Goal: Transaction & Acquisition: Purchase product/service

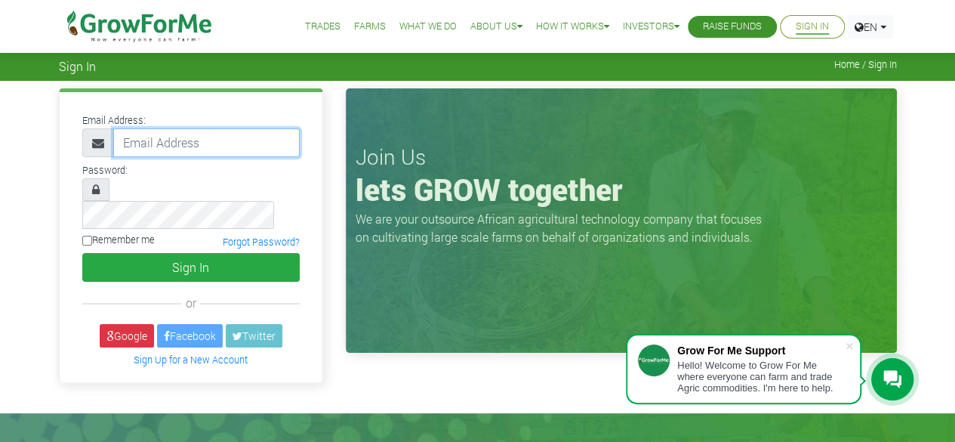
click at [204, 138] on input "email" at bounding box center [206, 142] width 187 height 29
type input "michaelkpevu@gmail.com"
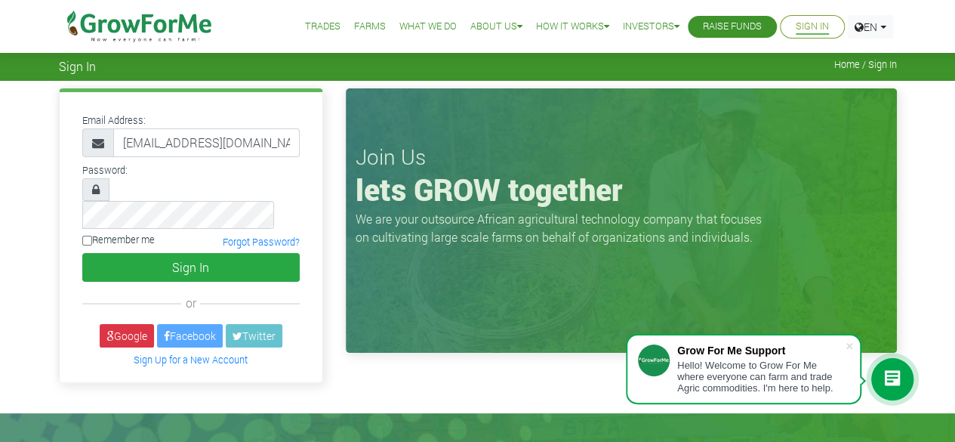
click at [89, 236] on input "Remember me" at bounding box center [87, 241] width 10 height 10
checkbox input "true"
click at [135, 324] on link "Google" at bounding box center [127, 335] width 54 height 23
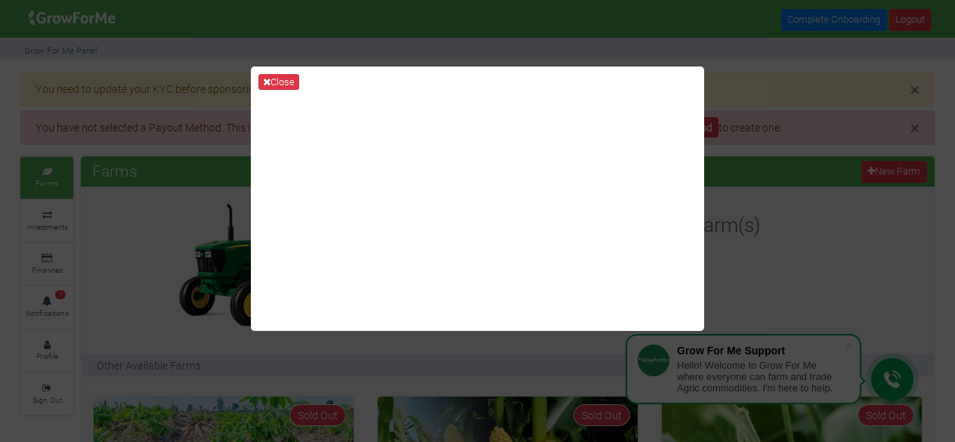
click at [765, 206] on div "Close" at bounding box center [477, 221] width 955 height 442
click at [267, 81] on icon at bounding box center [267, 82] width 8 height 10
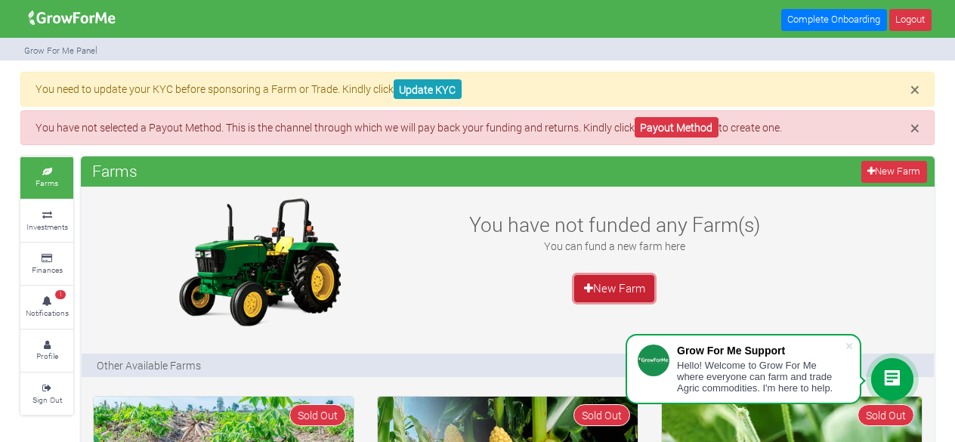
click at [640, 284] on link "New Farm" at bounding box center [614, 288] width 80 height 27
click at [279, 194] on img at bounding box center [259, 262] width 189 height 136
click at [580, 251] on p "You can fund a new farm here" at bounding box center [614, 246] width 328 height 16
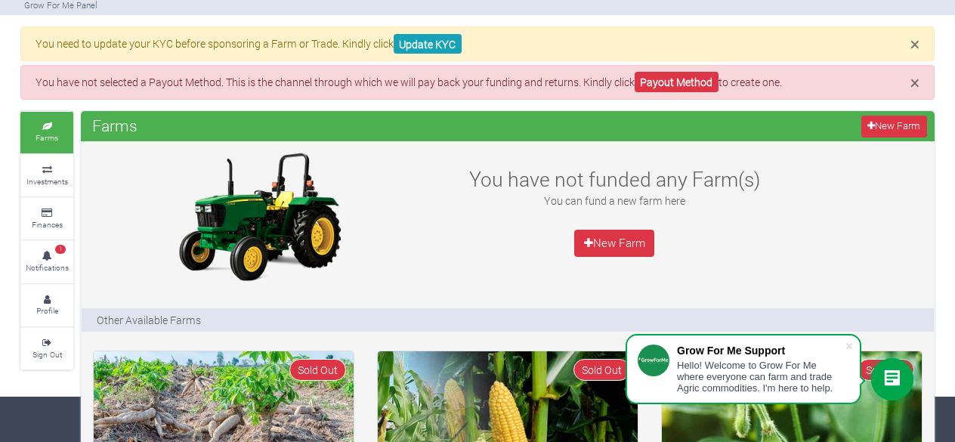
scroll to position [48, 0]
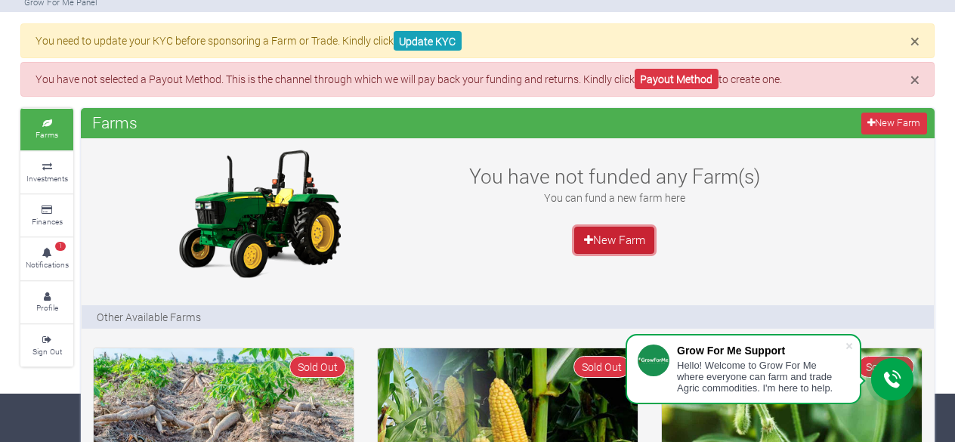
click at [592, 244] on link "New Farm" at bounding box center [614, 240] width 80 height 27
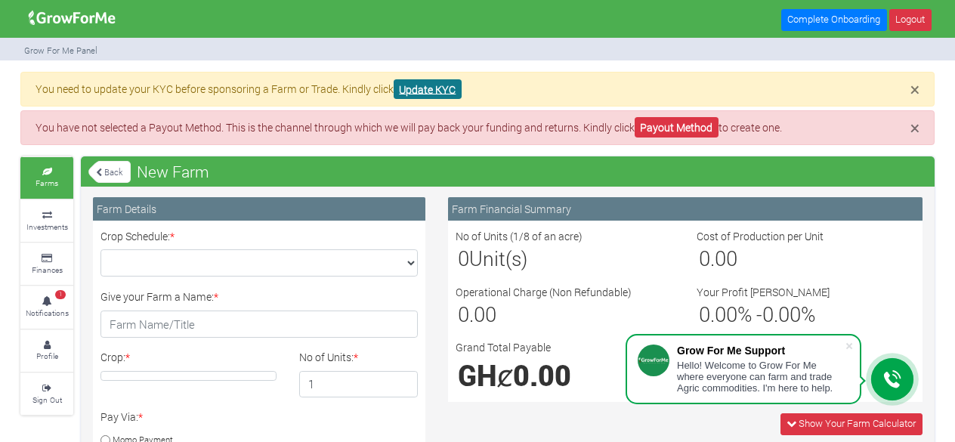
click at [415, 91] on link "Update KYC" at bounding box center [427, 89] width 68 height 20
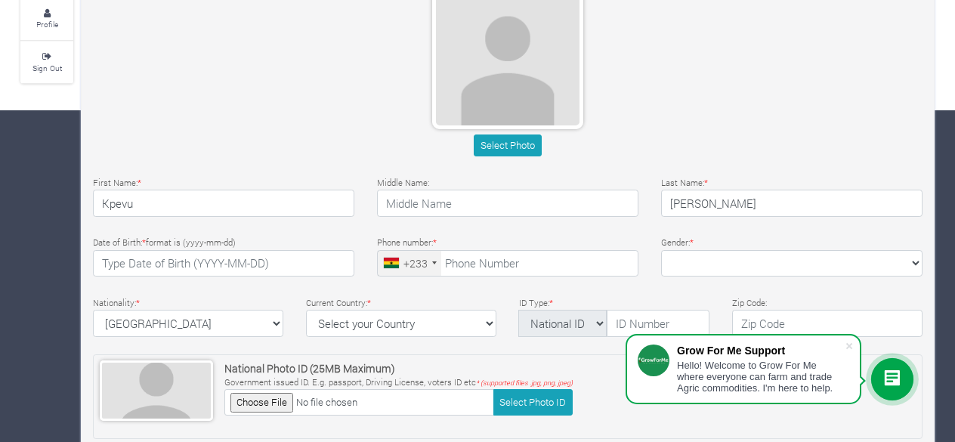
scroll to position [332, 0]
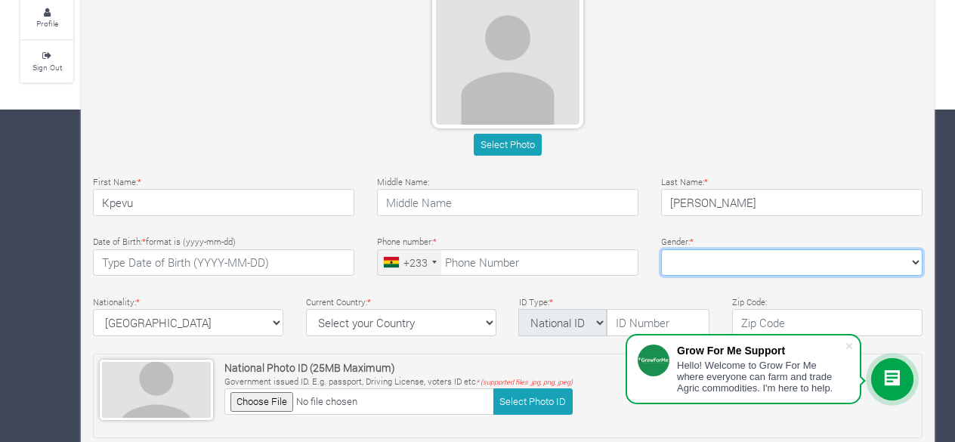
click at [677, 257] on select "[DEMOGRAPHIC_DATA] [DEMOGRAPHIC_DATA]" at bounding box center [791, 262] width 261 height 27
select select "[DEMOGRAPHIC_DATA]"
click at [661, 249] on select "[DEMOGRAPHIC_DATA] [DEMOGRAPHIC_DATA]" at bounding box center [791, 262] width 261 height 27
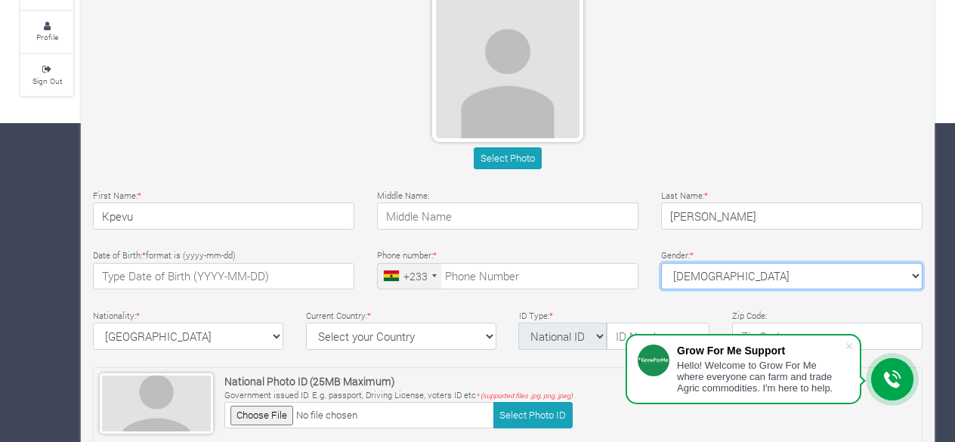
scroll to position [316, 0]
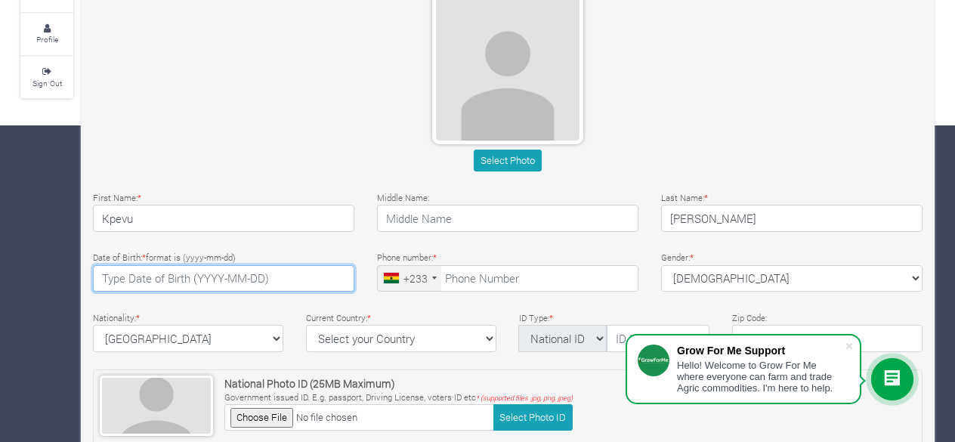
click at [218, 273] on input "text" at bounding box center [223, 278] width 261 height 27
click at [373, 150] on div "Select Photo" at bounding box center [507, 161] width 829 height 22
click at [141, 273] on input "1998-01-01" at bounding box center [223, 278] width 261 height 27
click at [184, 289] on div "Date of Birth: * format is (yyyy-mm-dd) 1998-20-01 Phone number: * +233 Ghana (…" at bounding box center [508, 272] width 852 height 49
click at [177, 271] on input "1998-20-01" at bounding box center [223, 278] width 261 height 27
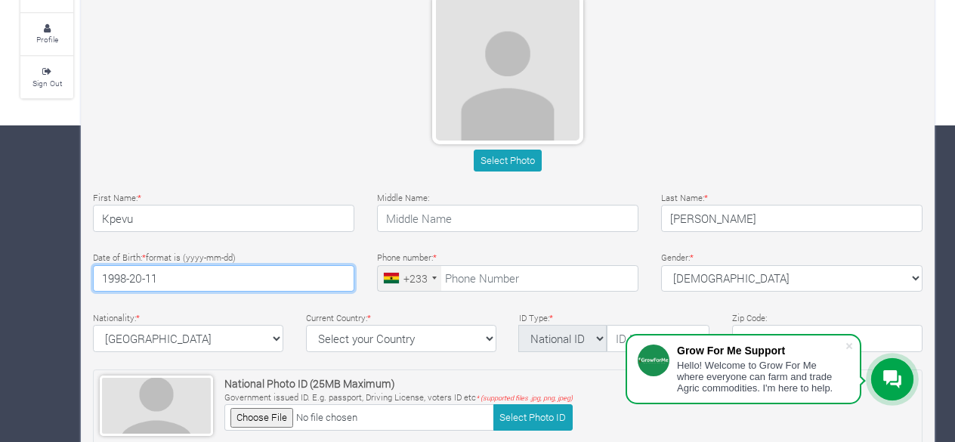
click at [345, 130] on div "Select Photo" at bounding box center [508, 85] width 852 height 184
type input "1998-11-20"
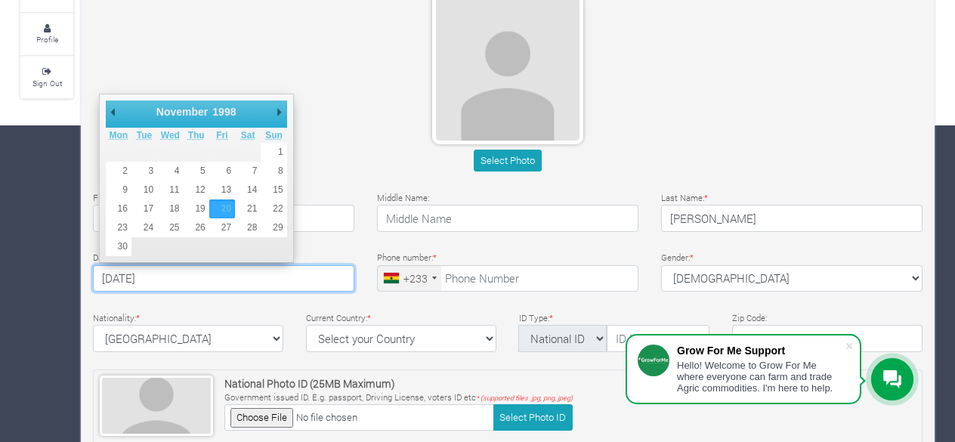
click at [489, 341] on select "Select your Country Afghanistan Albania Algeria American Samoa Andorra Angola A…" at bounding box center [401, 338] width 190 height 27
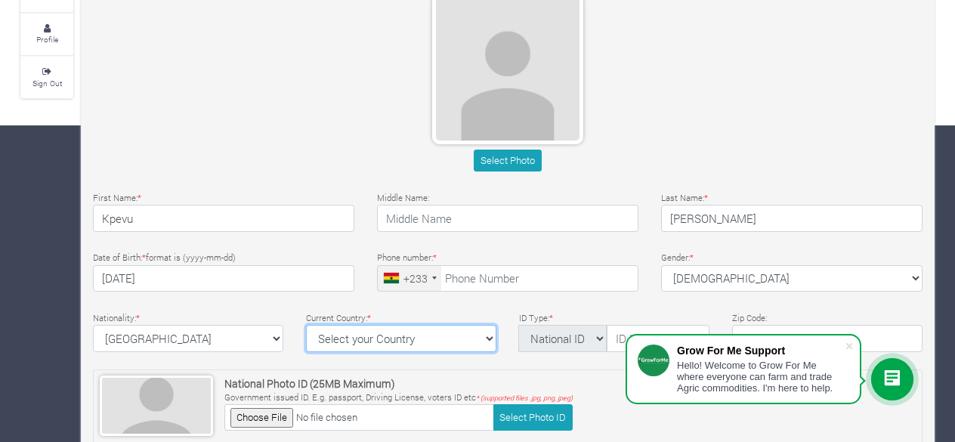
click at [489, 335] on select "Select your Country Afghanistan Albania Algeria American Samoa Andorra Angola A…" at bounding box center [401, 338] width 190 height 27
select select "[GEOGRAPHIC_DATA]"
click at [306, 325] on select "Select your Country Afghanistan Albania Algeria American Samoa Andorra Angola A…" at bounding box center [401, 338] width 190 height 27
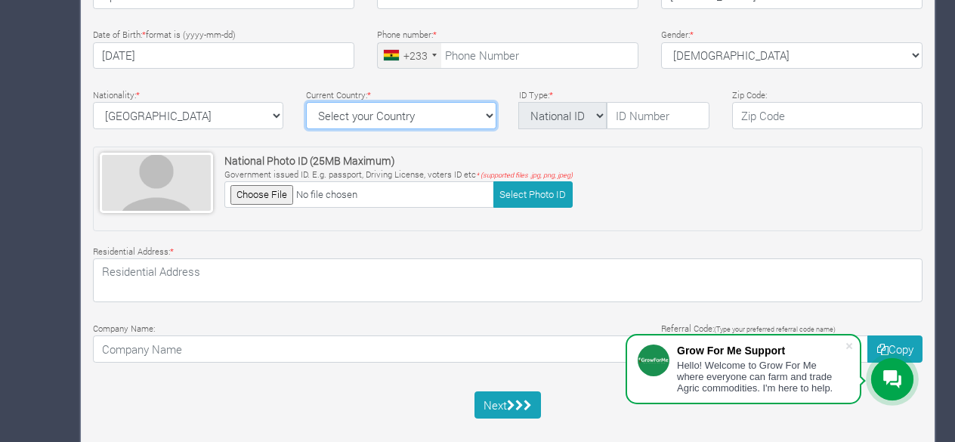
scroll to position [557, 0]
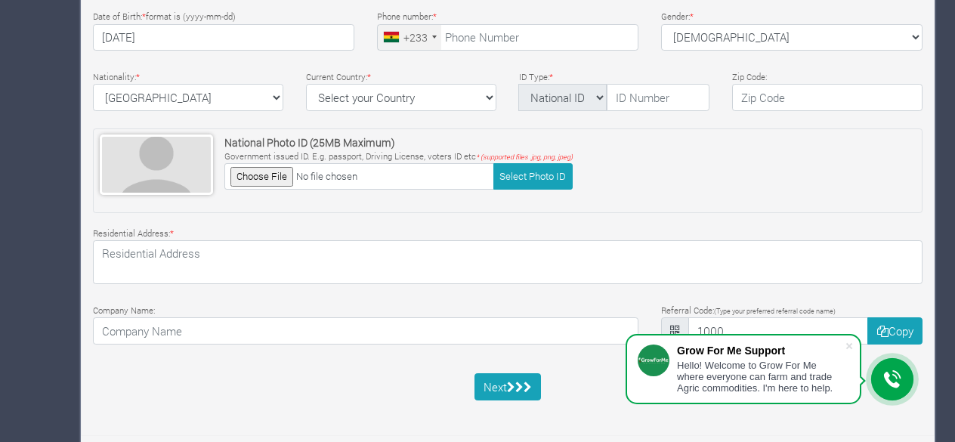
click at [885, 387] on icon at bounding box center [892, 379] width 18 height 19
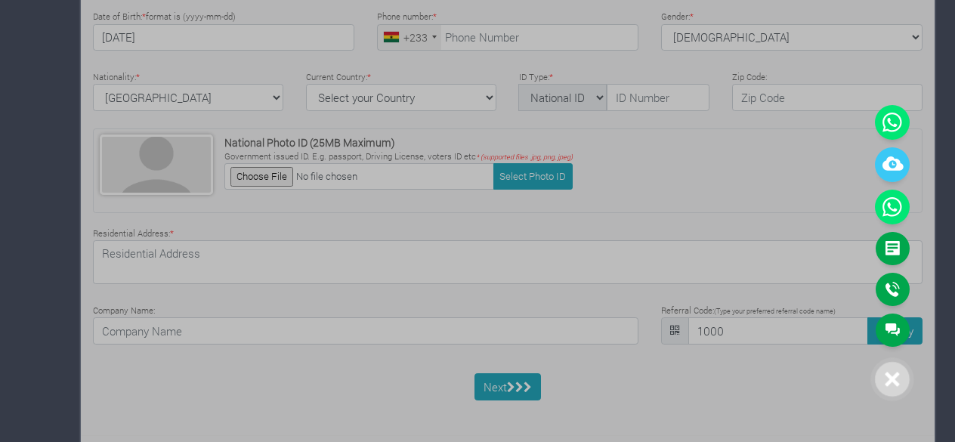
click at [667, 150] on div at bounding box center [477, 221] width 955 height 442
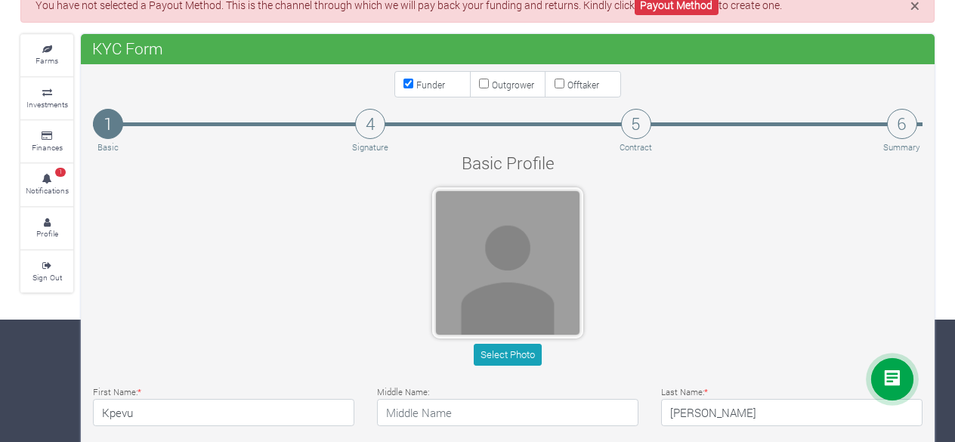
scroll to position [120, 0]
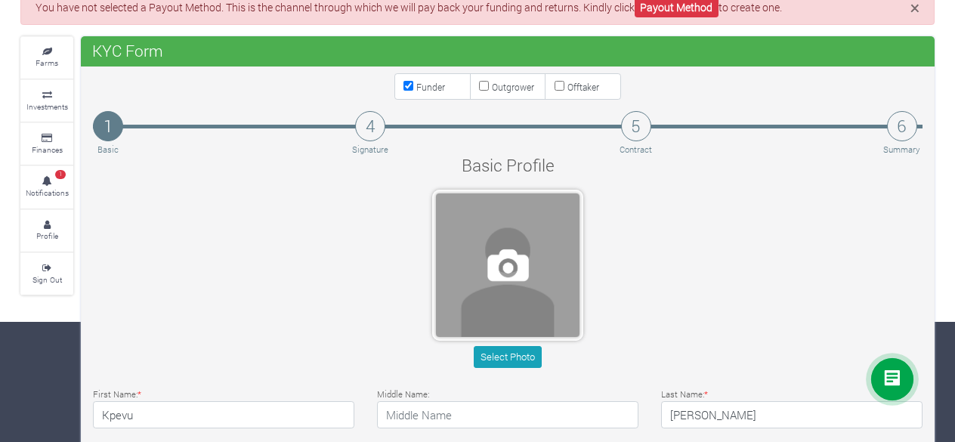
click at [510, 259] on span at bounding box center [507, 264] width 143 height 143
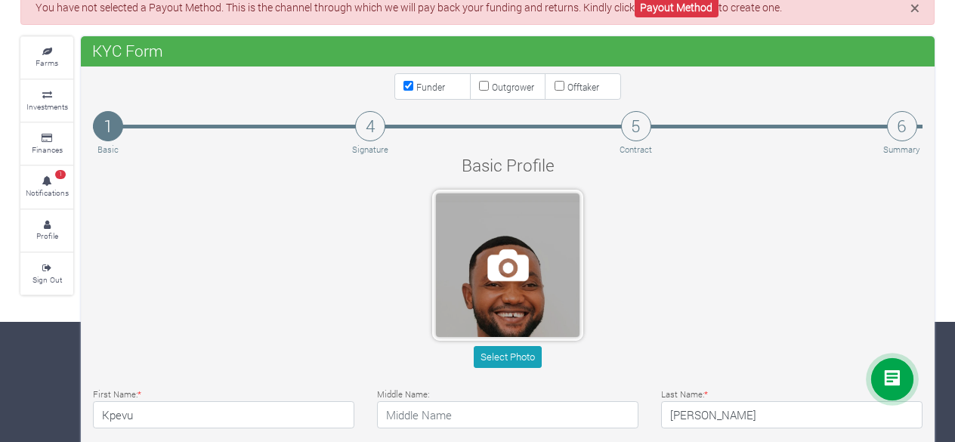
drag, startPoint x: 457, startPoint y: 282, endPoint x: 459, endPoint y: 272, distance: 10.8
click at [459, 272] on span at bounding box center [507, 264] width 143 height 143
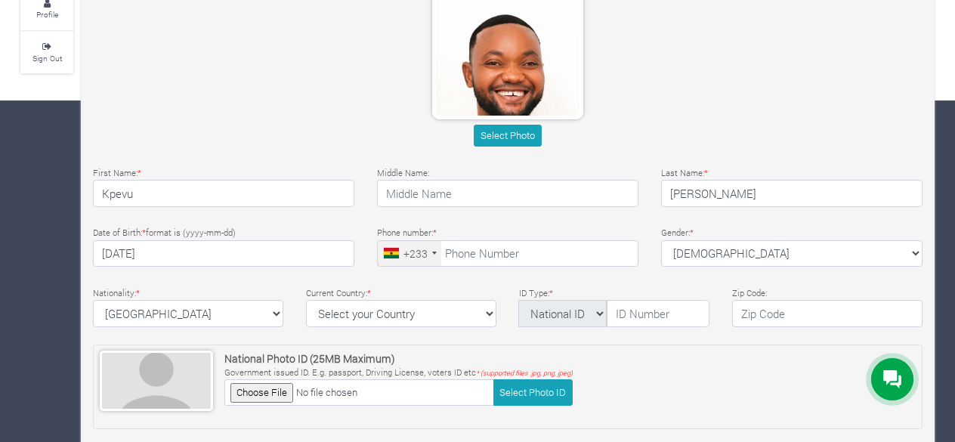
scroll to position [342, 0]
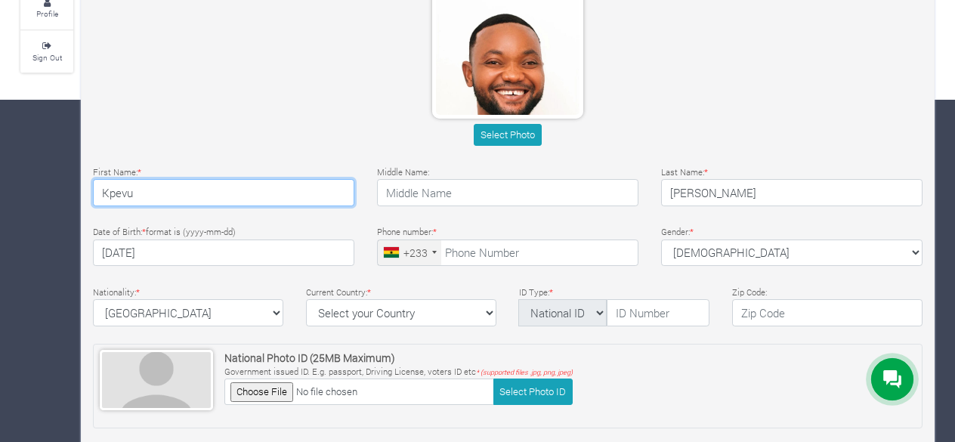
click at [265, 190] on input "Kpevu" at bounding box center [223, 192] width 261 height 27
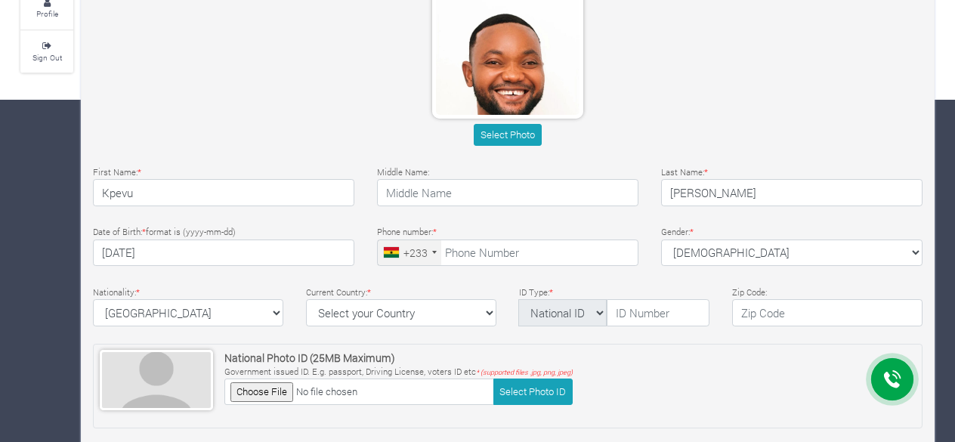
type textarea "Michael Kpevu"
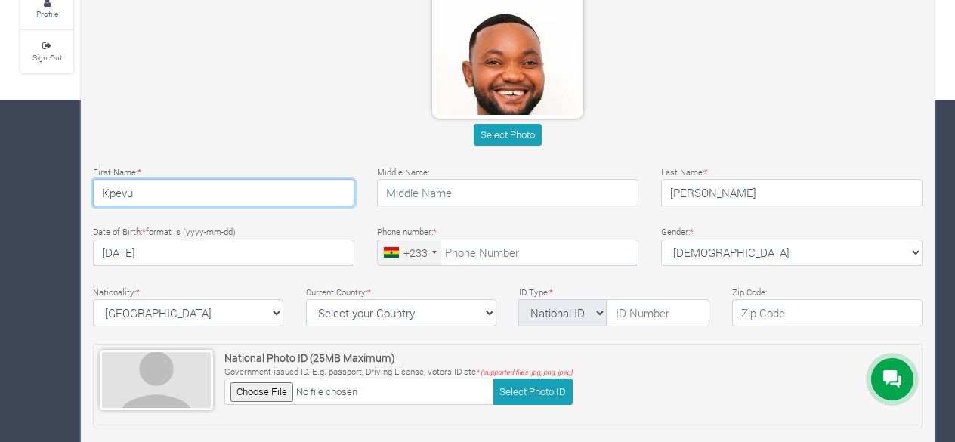
click at [195, 196] on input "Kpevu" at bounding box center [223, 192] width 261 height 27
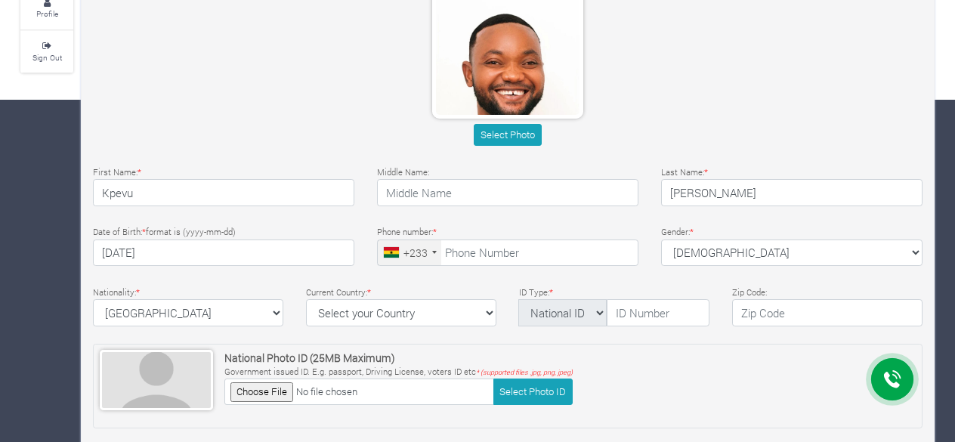
click at [187, 140] on div "Select Photo" at bounding box center [507, 135] width 829 height 22
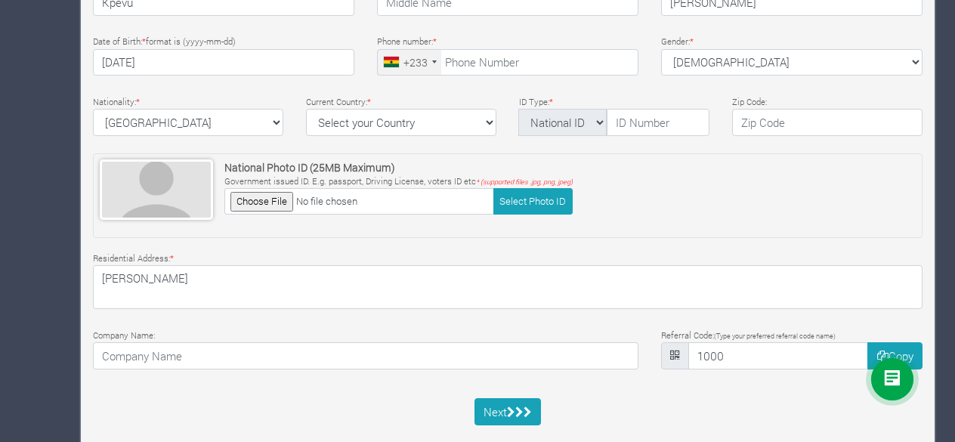
scroll to position [557, 0]
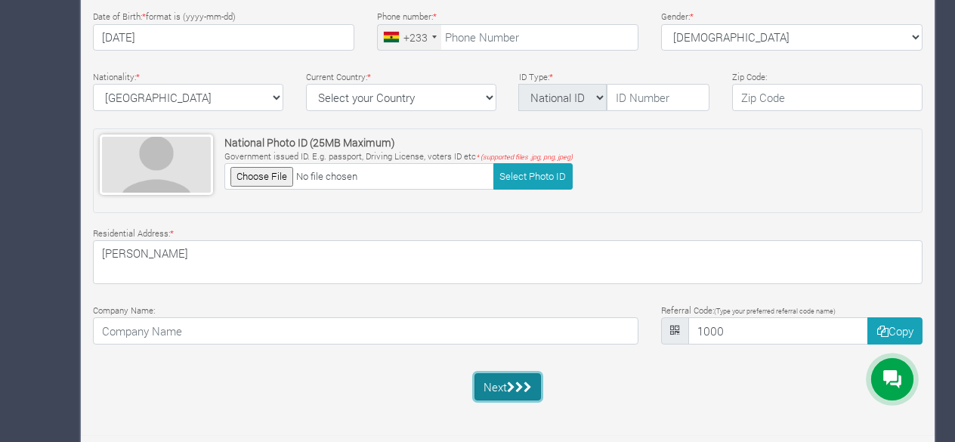
click at [483, 390] on button "Next" at bounding box center [507, 386] width 67 height 27
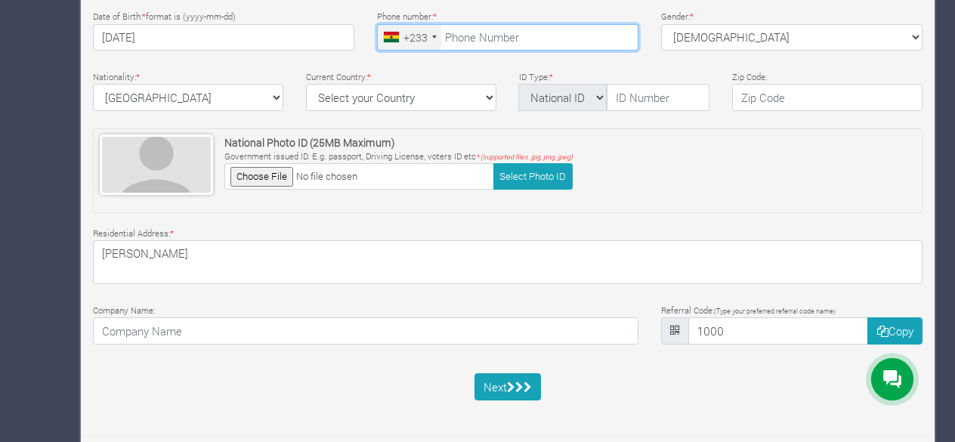
type input "0"
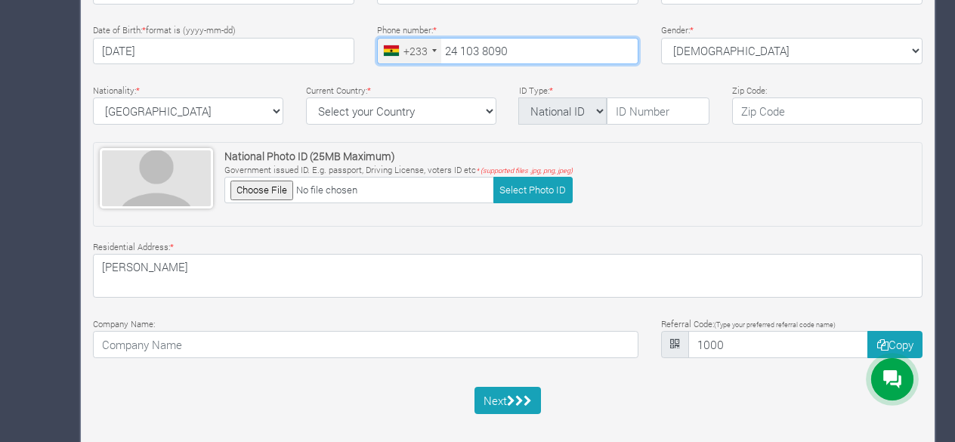
scroll to position [541, 0]
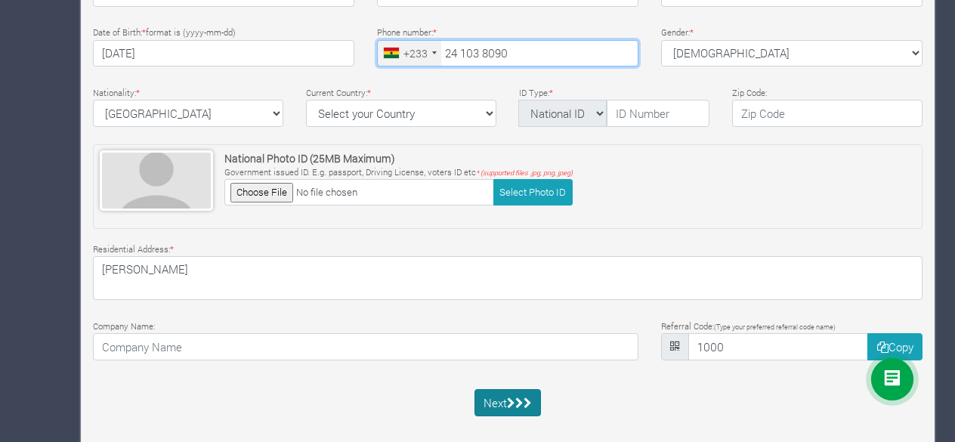
type input "24 103 8090"
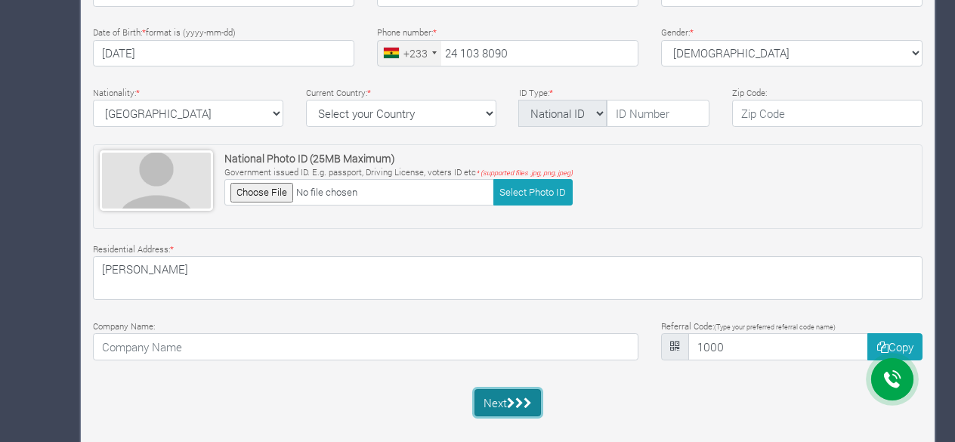
click at [511, 397] on icon "submit" at bounding box center [511, 402] width 8 height 11
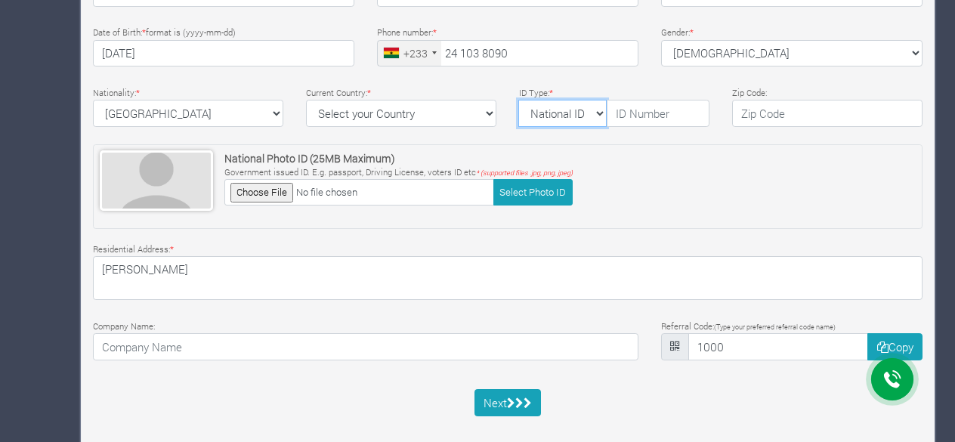
click at [600, 114] on select "National ID Ghana ID Passport Drivers" at bounding box center [562, 113] width 88 height 27
select select "Ghana ID"
click at [518, 100] on select "National ID Ghana ID Passport Drivers" at bounding box center [562, 113] width 88 height 27
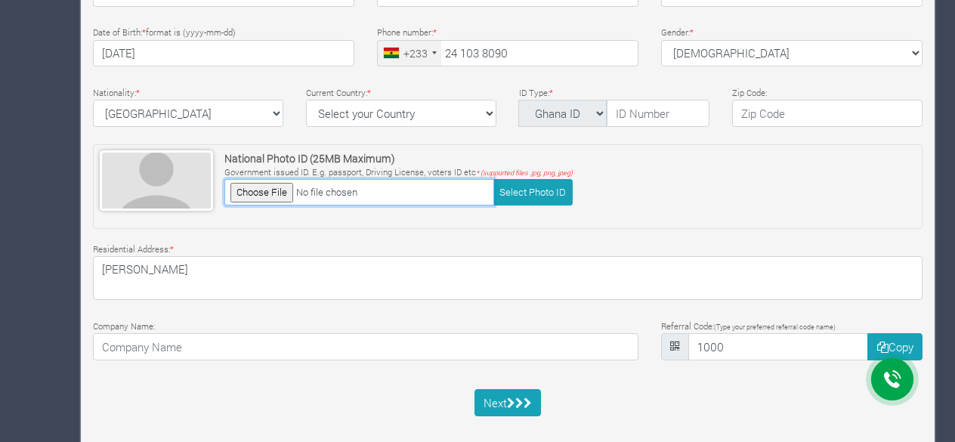
click at [275, 193] on input "file" at bounding box center [359, 192] width 270 height 26
type input "C:\fakepath\michael kk.jpg"
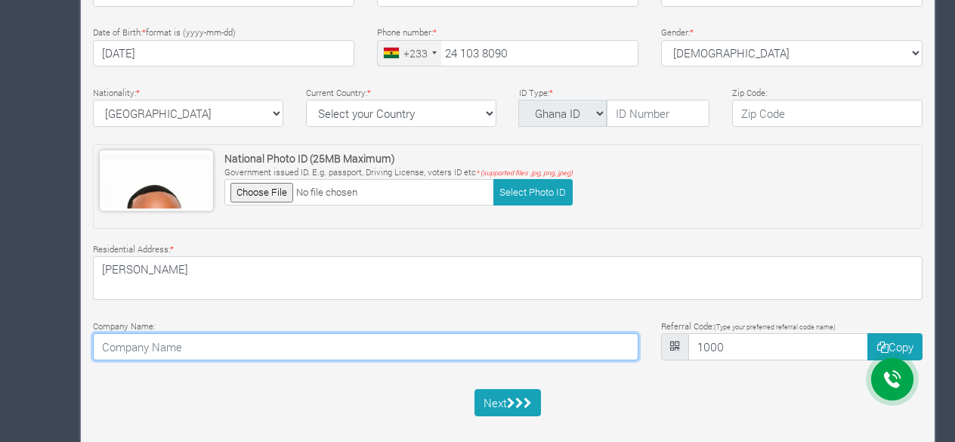
click at [289, 350] on input at bounding box center [365, 346] width 545 height 27
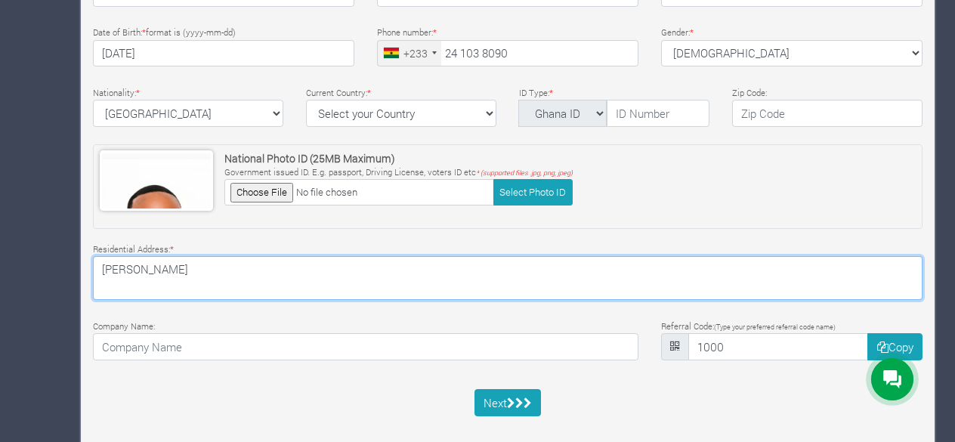
drag, startPoint x: 181, startPoint y: 265, endPoint x: 89, endPoint y: 260, distance: 92.3
click at [89, 260] on div "Residential Address: * Michael Kpevu" at bounding box center [508, 270] width 852 height 60
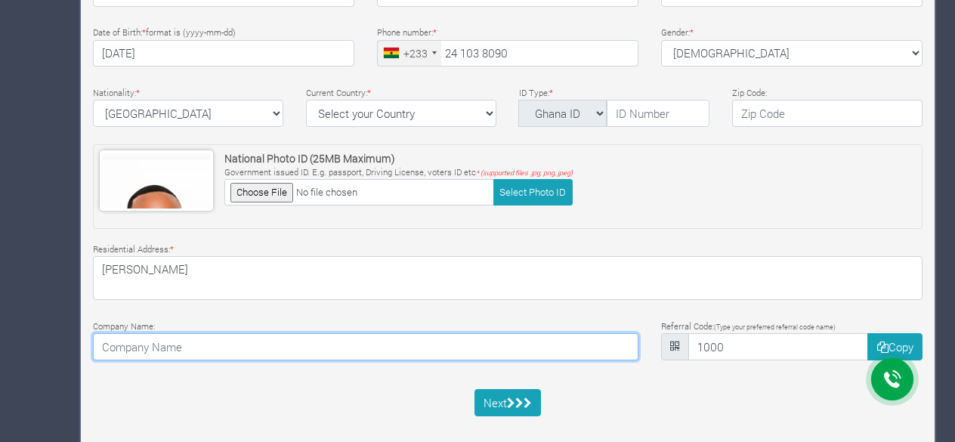
click at [325, 345] on input at bounding box center [365, 346] width 545 height 27
paste input "[PERSON_NAME]"
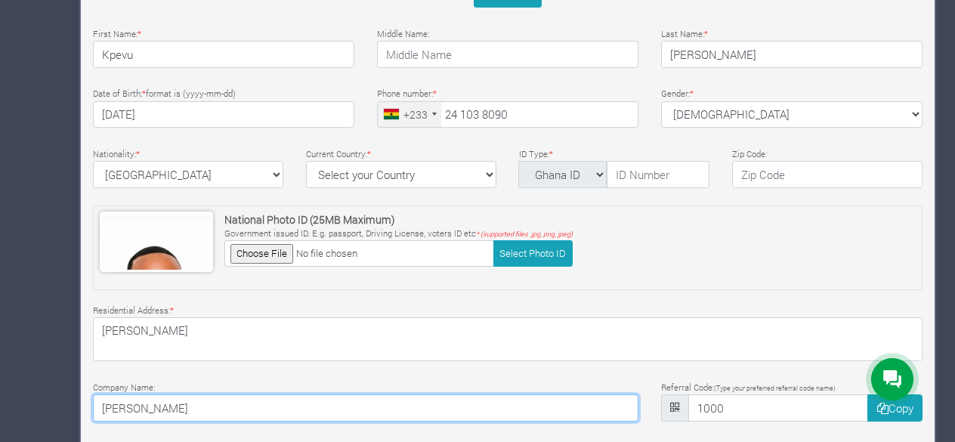
scroll to position [557, 0]
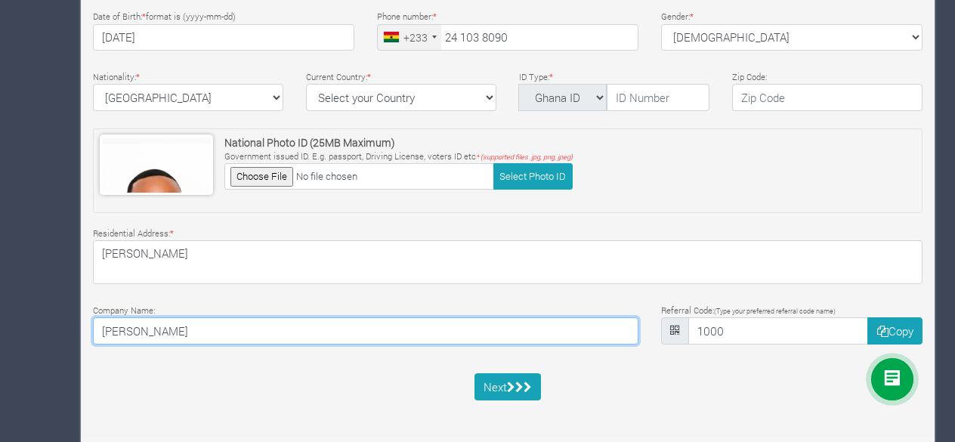
type input "[PERSON_NAME]"
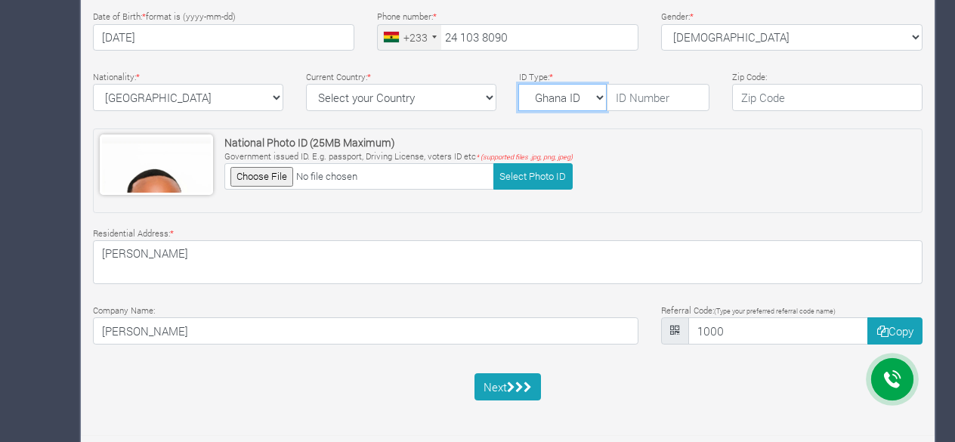
click at [599, 94] on select "National ID Ghana ID Passport Drivers" at bounding box center [562, 97] width 88 height 27
select select "National ID"
click at [518, 84] on select "National ID Ghana ID Passport Drivers" at bounding box center [562, 97] width 88 height 27
click at [675, 97] on input "text" at bounding box center [657, 97] width 103 height 27
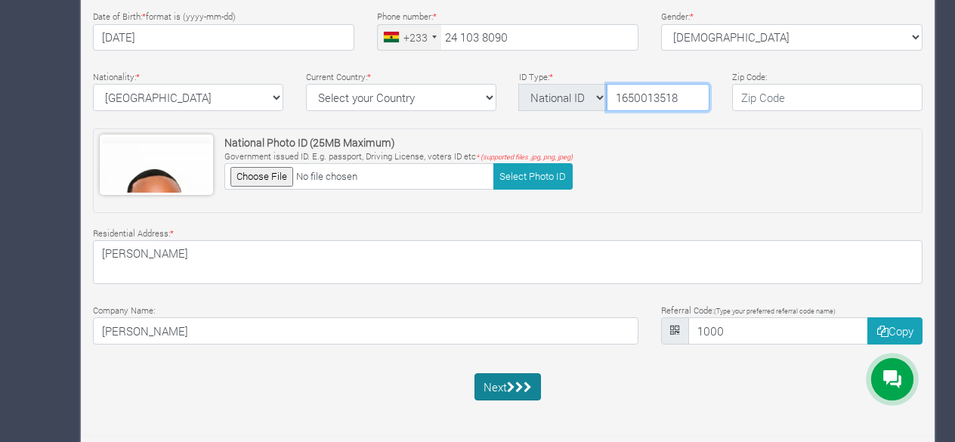
type input "1650013518"
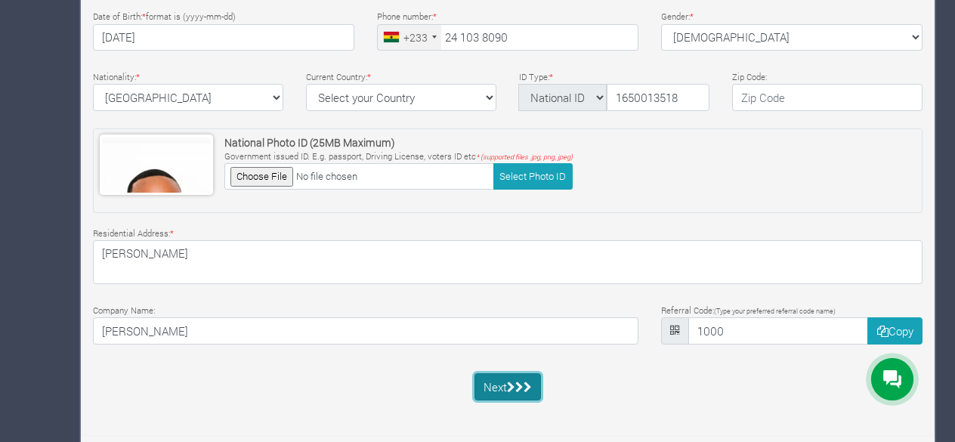
click at [509, 381] on icon "submit" at bounding box center [511, 386] width 8 height 11
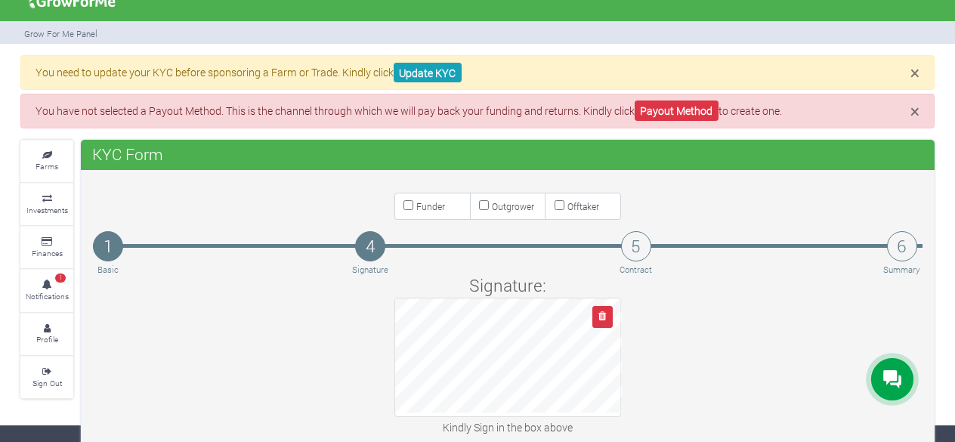
scroll to position [94, 0]
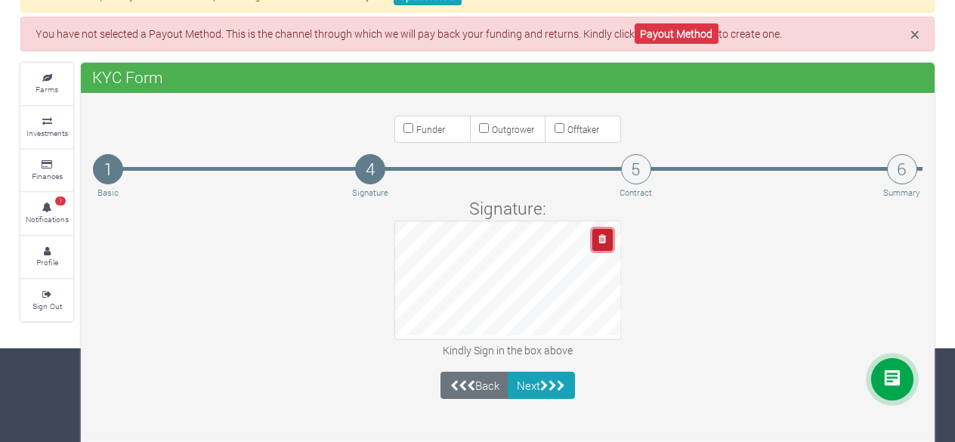
click at [600, 242] on button "button" at bounding box center [602, 240] width 20 height 22
click at [544, 373] on button "Next" at bounding box center [540, 385] width 67 height 27
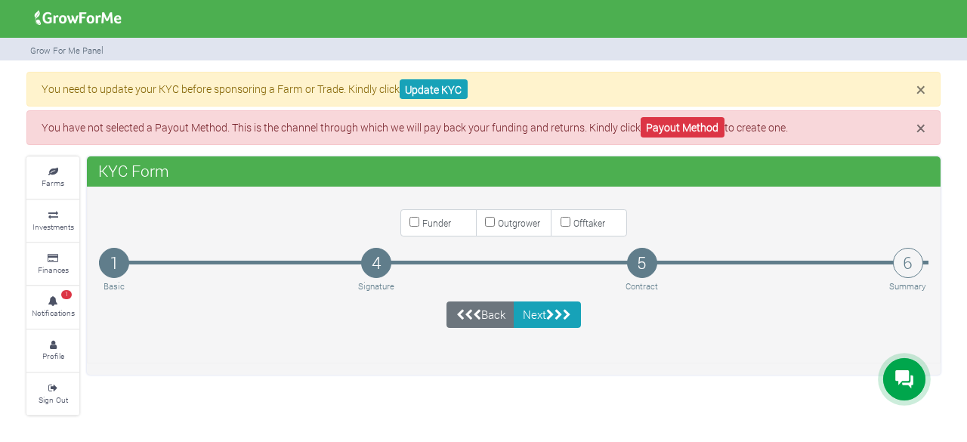
click at [420, 224] on label "Funder" at bounding box center [438, 222] width 76 height 27
click at [419, 224] on input "Funder" at bounding box center [414, 222] width 10 height 10
checkbox input "true"
click at [533, 310] on button "Next" at bounding box center [547, 314] width 67 height 27
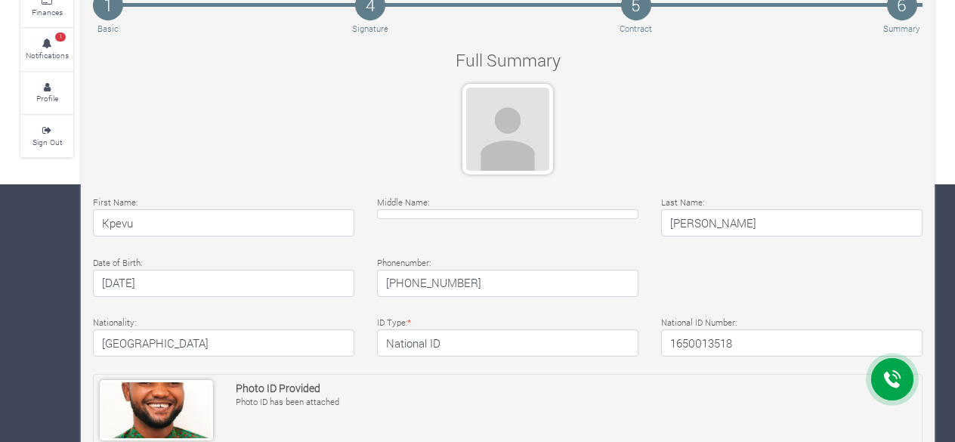
scroll to position [257, 0]
click at [535, 137] on div at bounding box center [507, 130] width 91 height 91
click at [514, 129] on div at bounding box center [507, 130] width 91 height 91
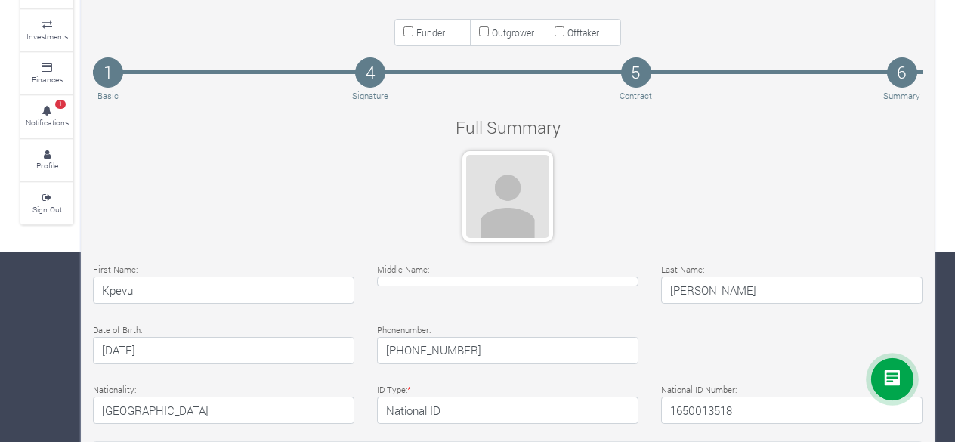
scroll to position [165, 0]
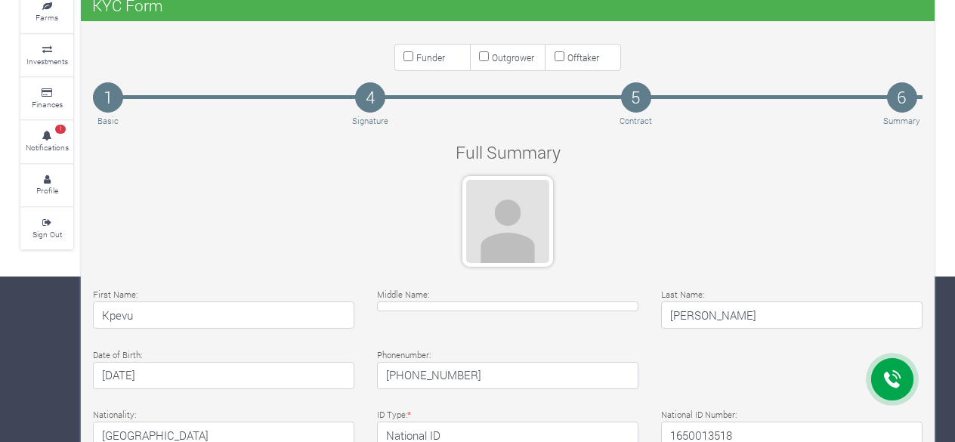
click at [510, 207] on div at bounding box center [507, 221] width 91 height 91
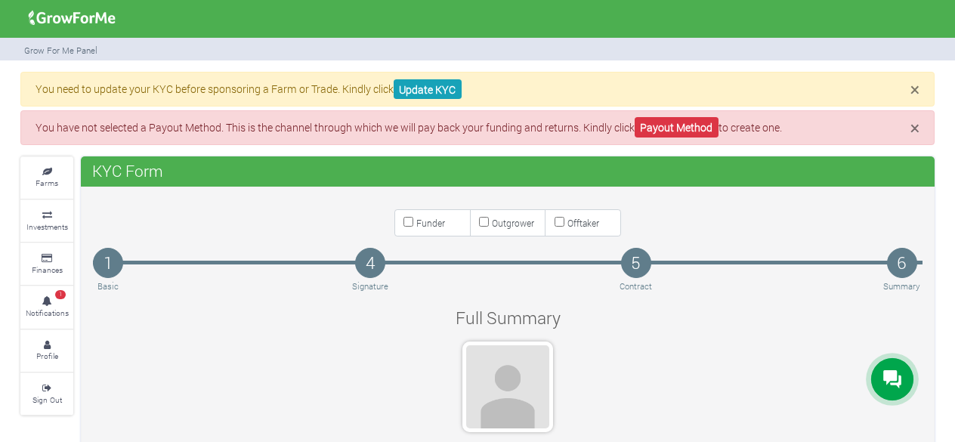
click at [405, 223] on input "Funder" at bounding box center [408, 222] width 10 height 10
checkbox input "true"
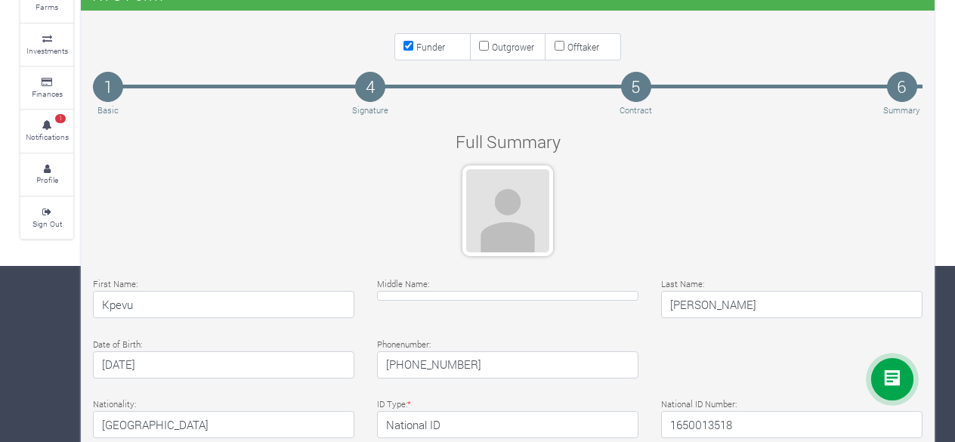
scroll to position [177, 0]
click at [495, 231] on div at bounding box center [507, 210] width 91 height 91
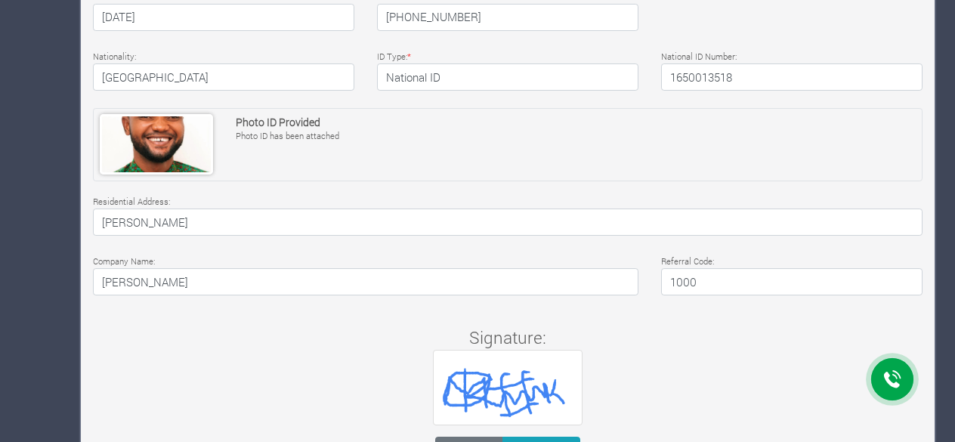
scroll to position [586, 0]
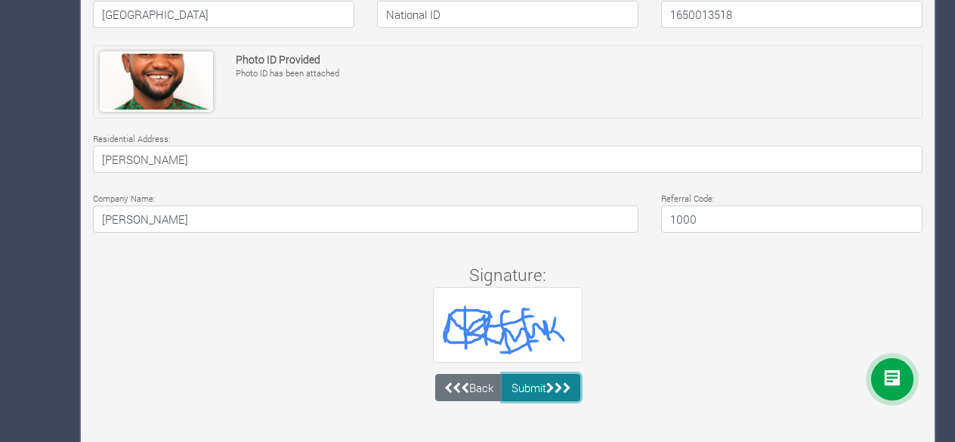
click at [539, 381] on button "Submit" at bounding box center [541, 387] width 79 height 27
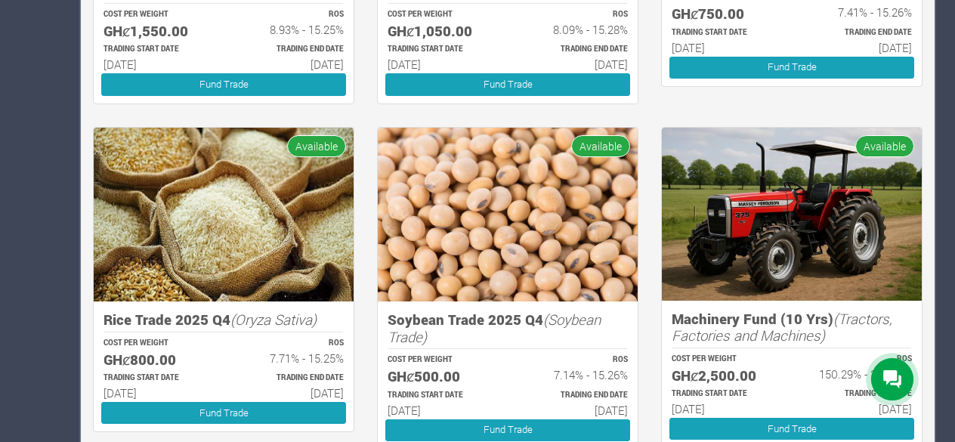
scroll to position [608, 0]
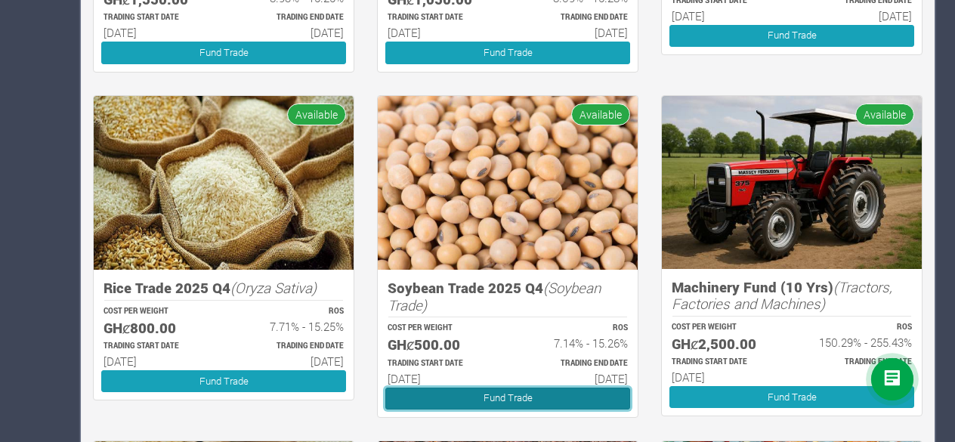
click at [489, 392] on link "Fund Trade" at bounding box center [507, 398] width 245 height 22
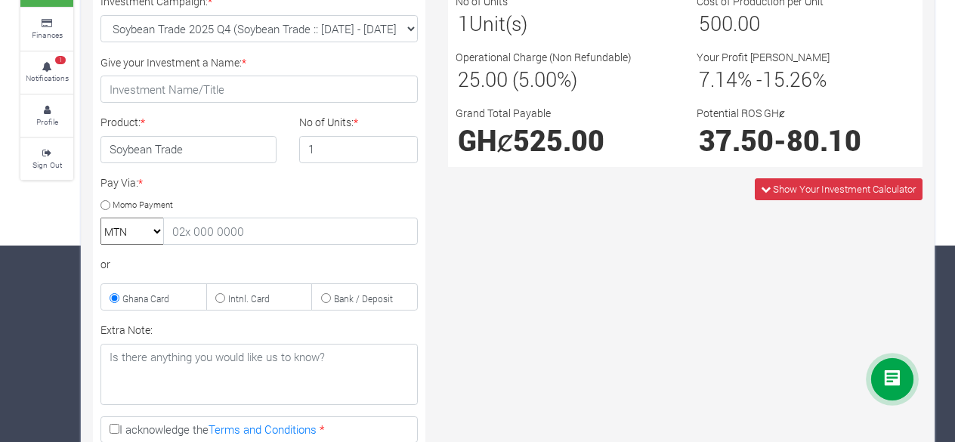
scroll to position [197, 0]
click at [101, 203] on input "Momo Payment" at bounding box center [105, 204] width 10 height 10
radio input "true"
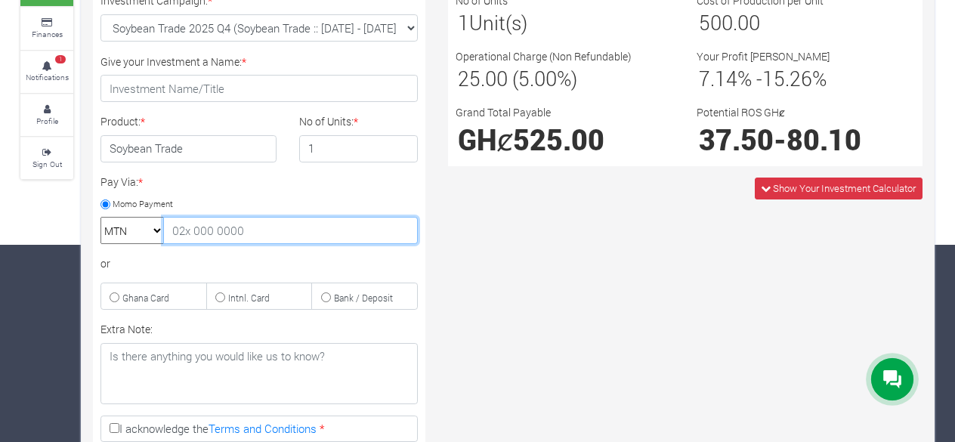
click at [247, 230] on input "text" at bounding box center [290, 230] width 254 height 27
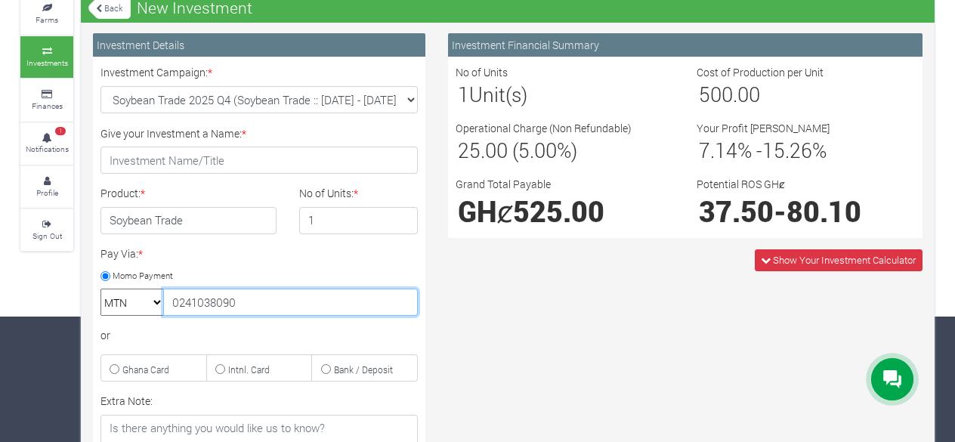
scroll to position [125, 0]
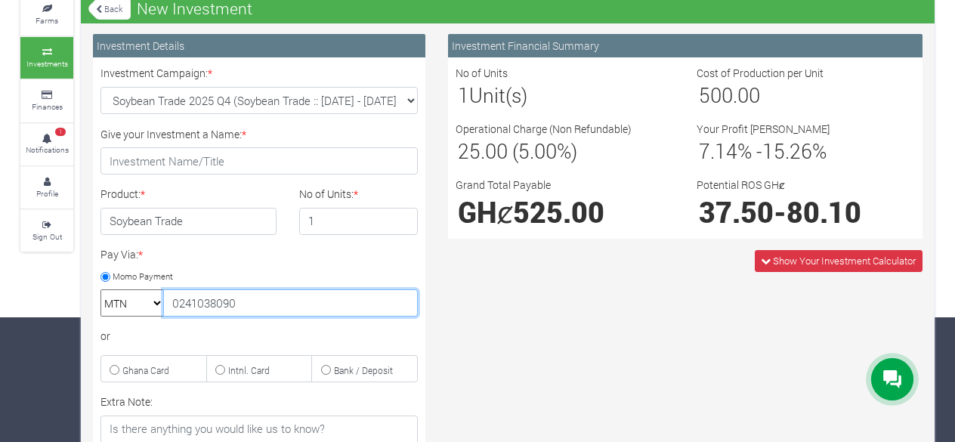
type input "0241038090"
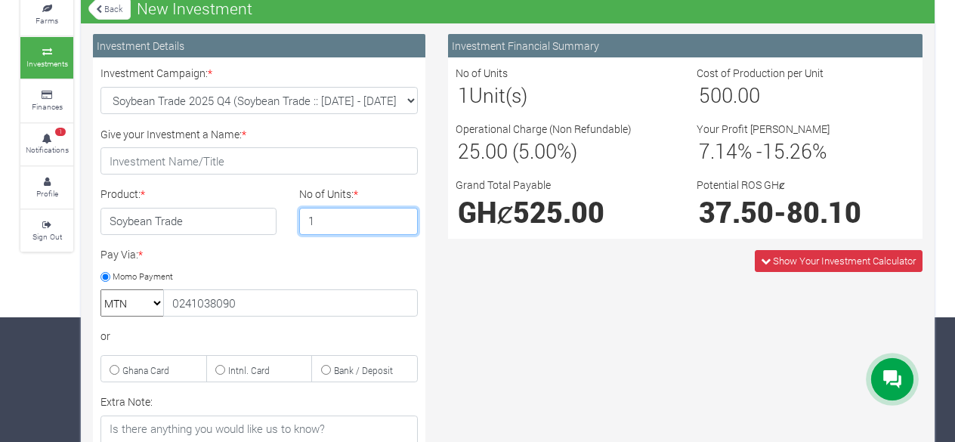
click at [406, 209] on input "1" at bounding box center [358, 221] width 119 height 27
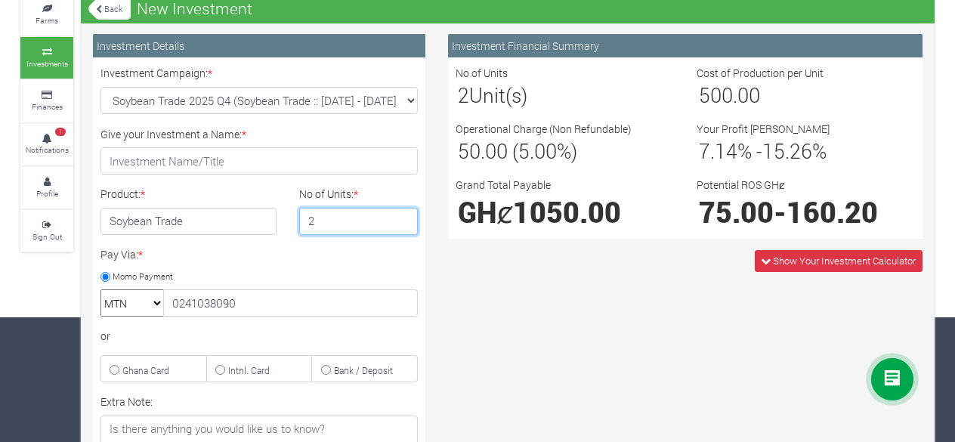
type input "2"
click at [402, 212] on input "2" at bounding box center [358, 221] width 119 height 27
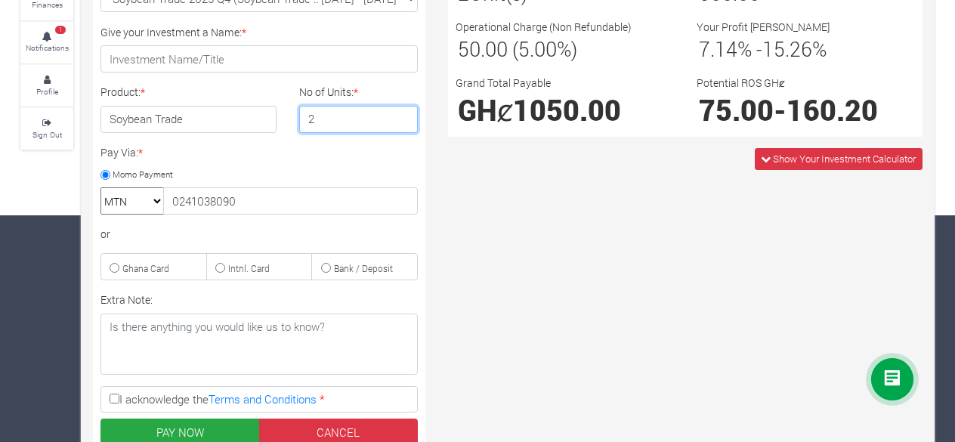
scroll to position [223, 0]
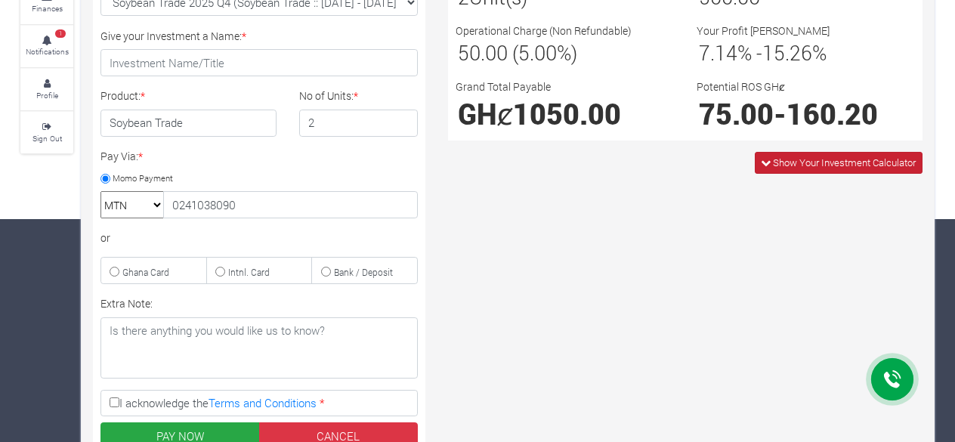
click at [829, 168] on span "Show Your Investment Calculator" at bounding box center [838, 163] width 168 height 22
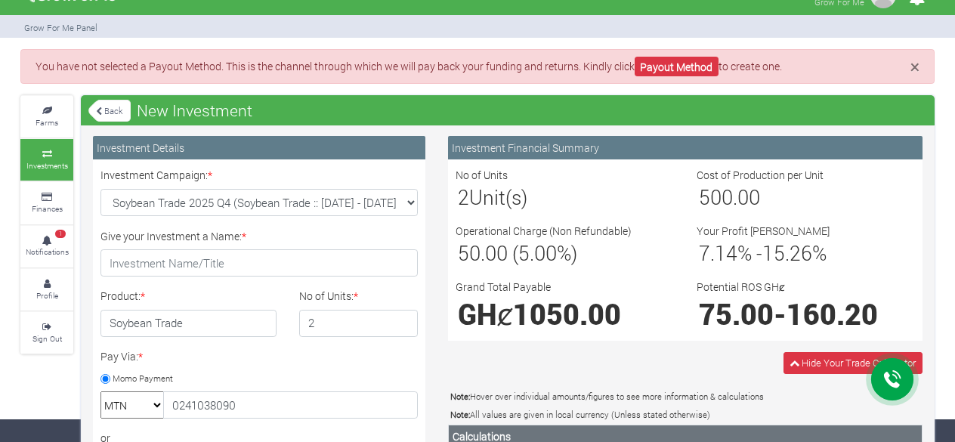
scroll to position [0, 0]
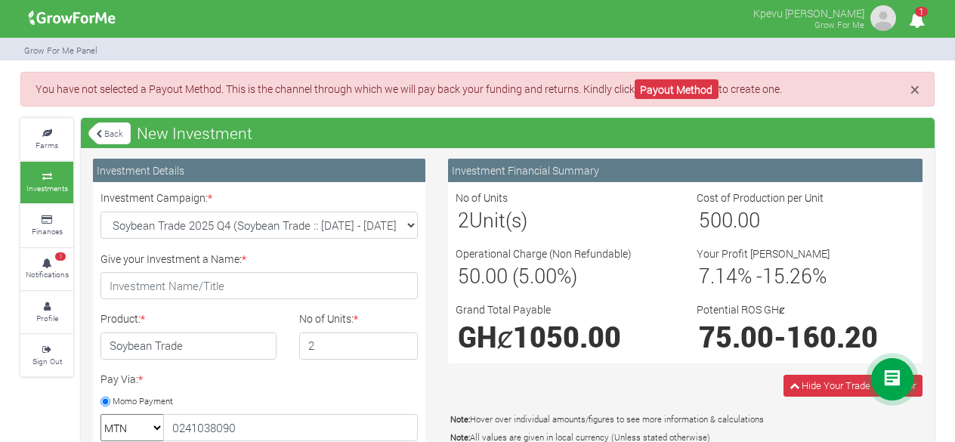
click at [878, 23] on img at bounding box center [883, 18] width 30 height 30
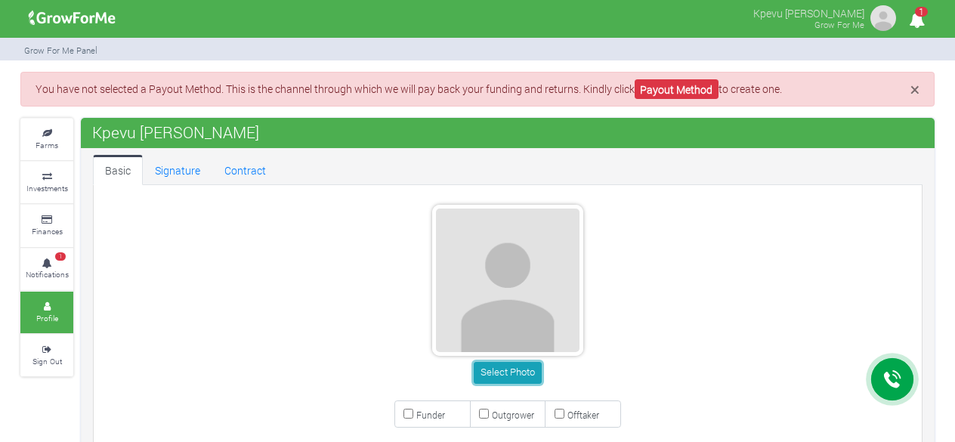
click at [530, 369] on button "Select Photo" at bounding box center [506, 373] width 67 height 22
type input "24 103 8090"
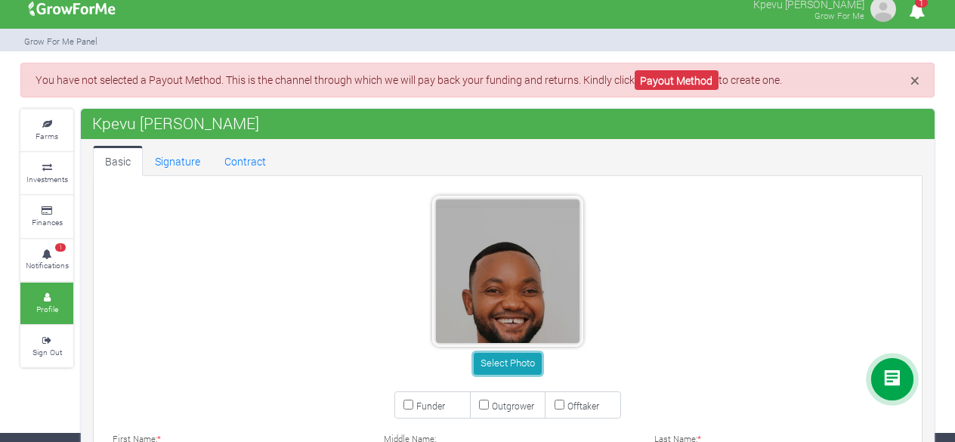
scroll to position [88, 0]
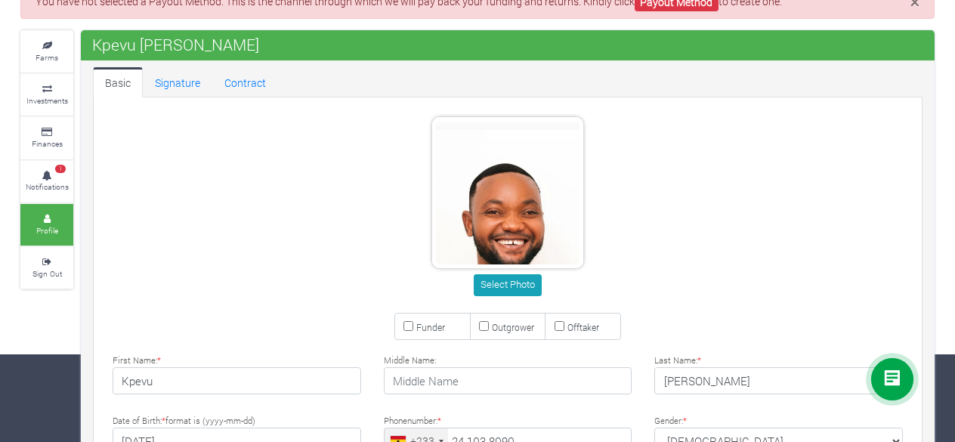
click at [416, 328] on small "Funder" at bounding box center [430, 327] width 29 height 12
click at [413, 328] on input "Funder" at bounding box center [408, 326] width 10 height 10
checkbox input "true"
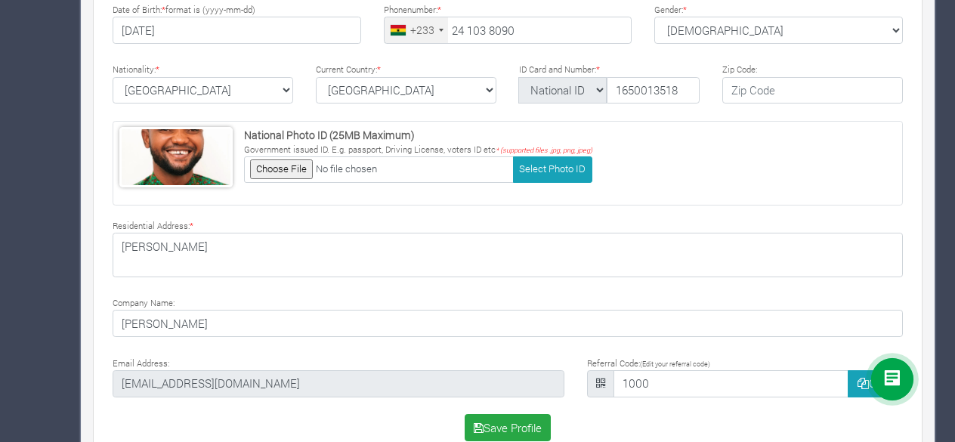
scroll to position [523, 0]
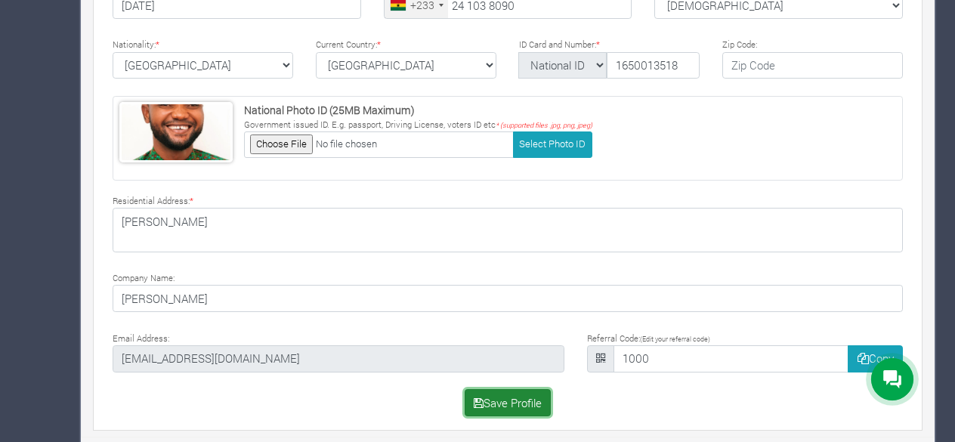
click at [521, 392] on button "Save Profile" at bounding box center [507, 402] width 87 height 27
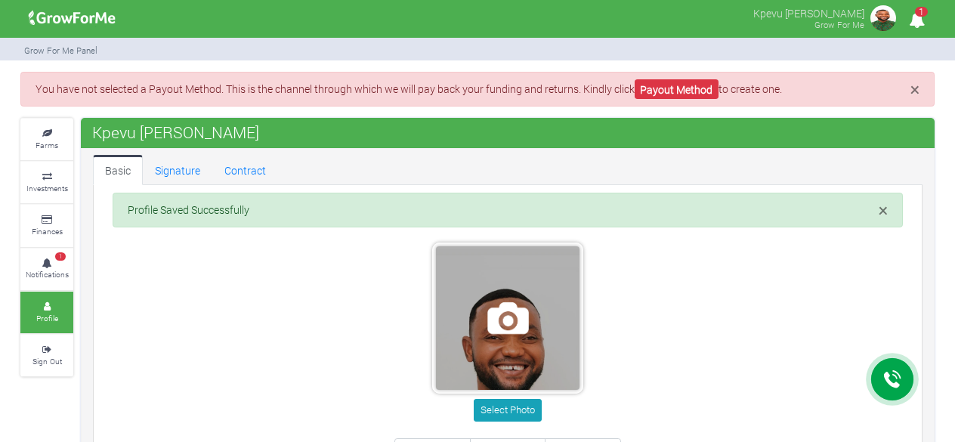
type input "24 103 8090"
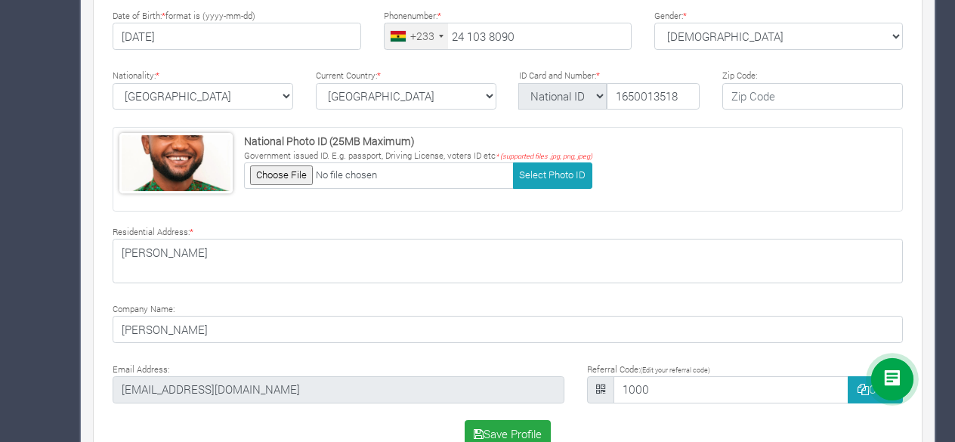
scroll to position [523, 0]
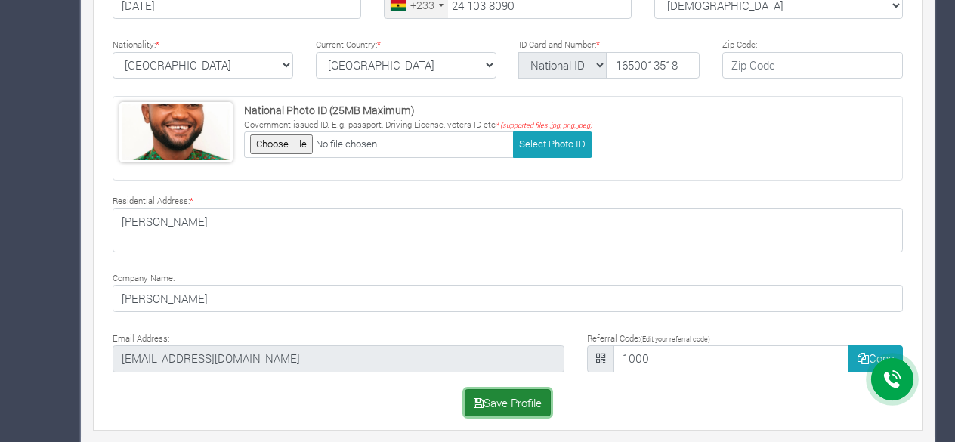
click at [501, 396] on button "Save Profile" at bounding box center [507, 402] width 87 height 27
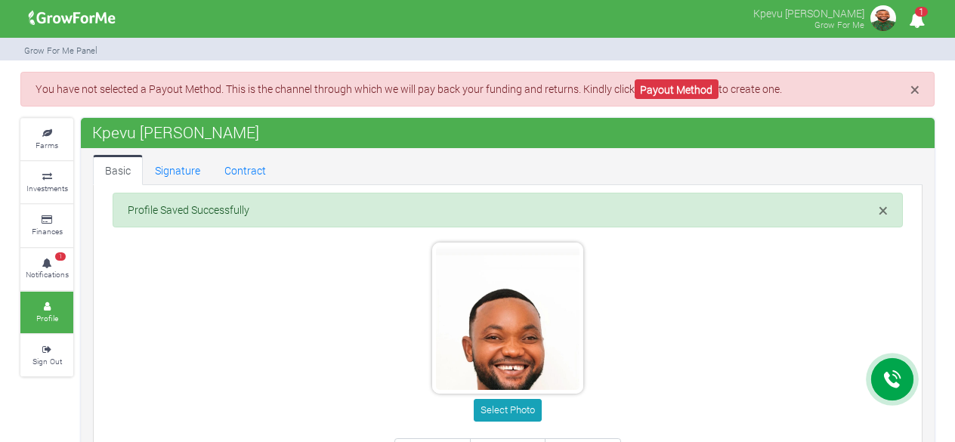
type input "24 103 8090"
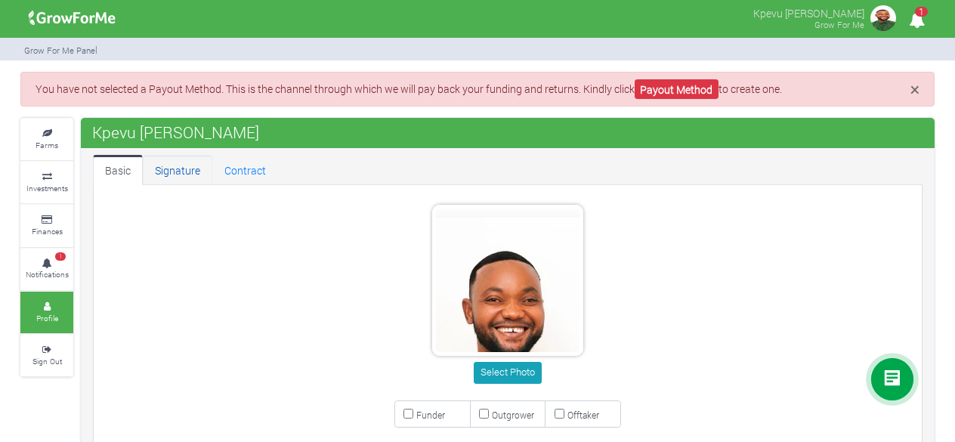
click at [179, 169] on link "Signature" at bounding box center [177, 170] width 69 height 30
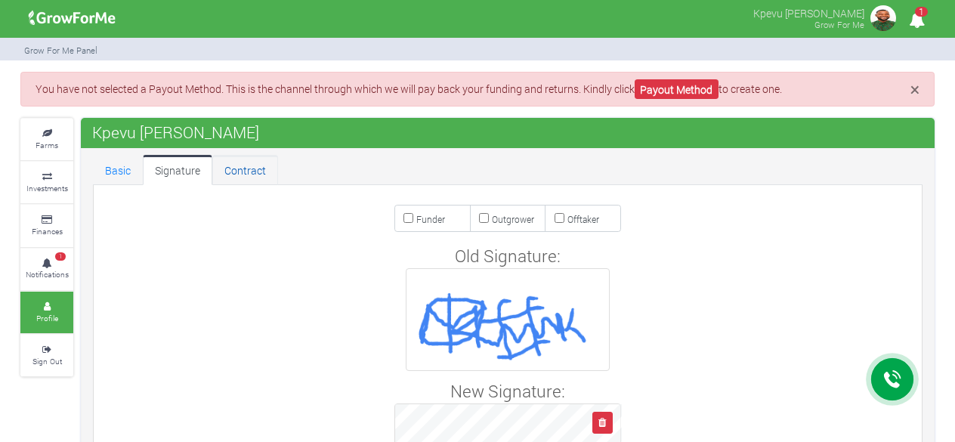
click at [233, 174] on link "Contract" at bounding box center [245, 170] width 66 height 30
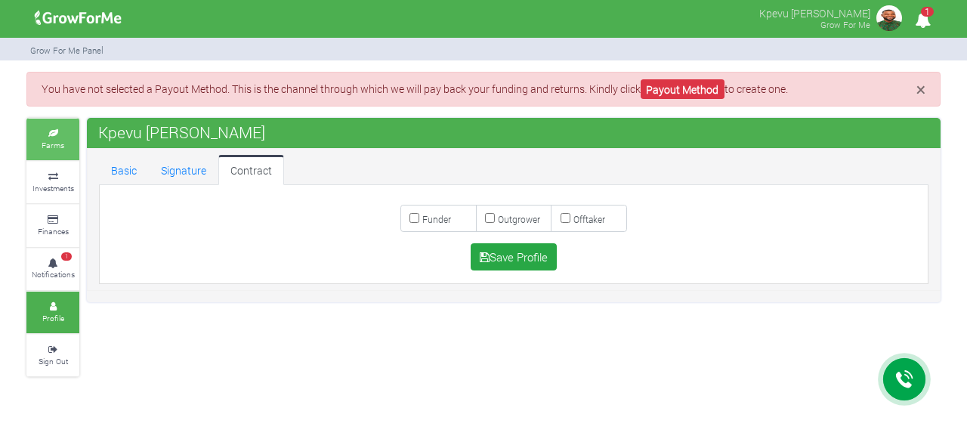
click at [50, 144] on small "Farms" at bounding box center [53, 145] width 23 height 11
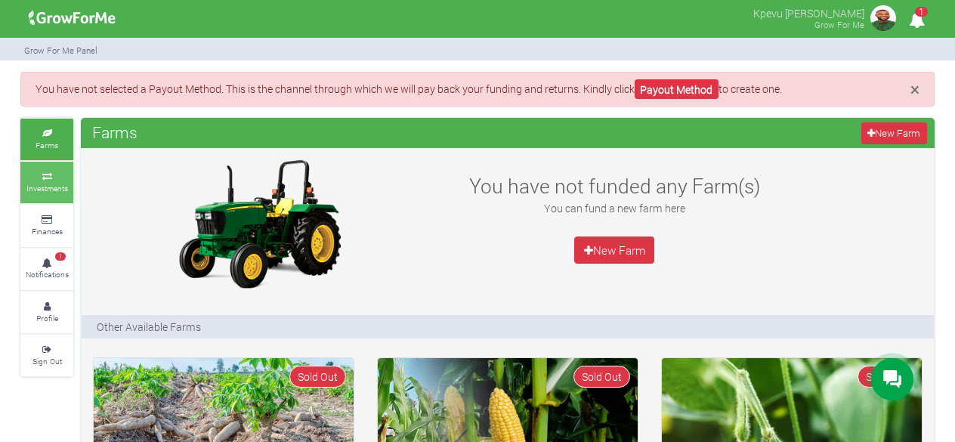
click at [51, 173] on icon at bounding box center [46, 177] width 45 height 8
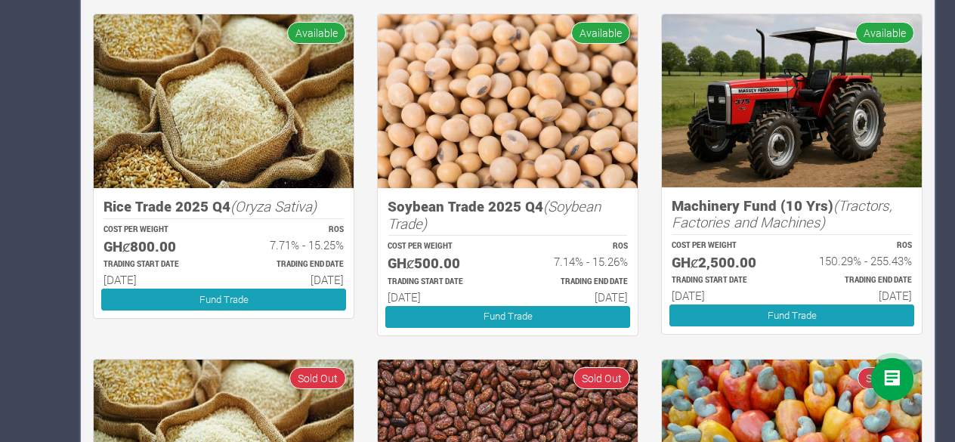
scroll to position [690, 0]
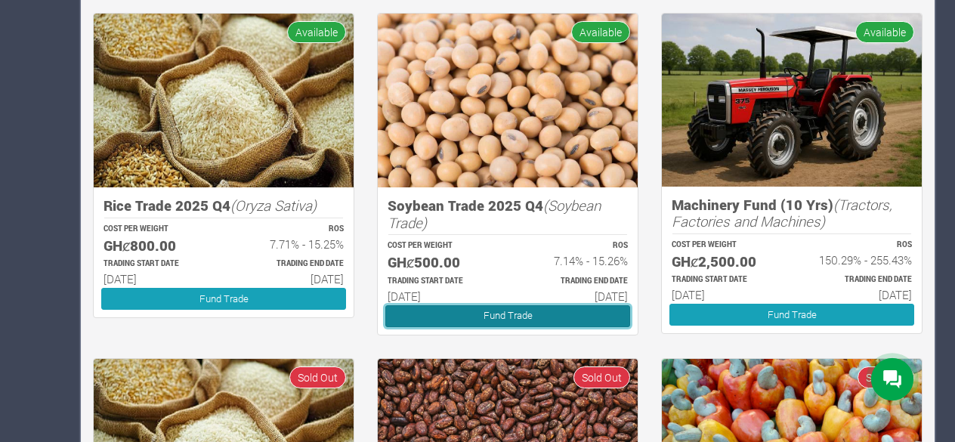
click at [504, 307] on link "Fund Trade" at bounding box center [507, 316] width 245 height 22
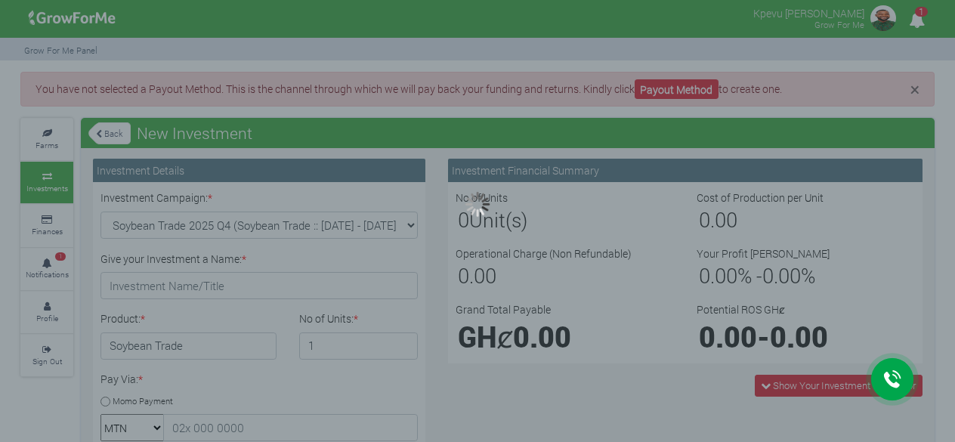
type input "1"
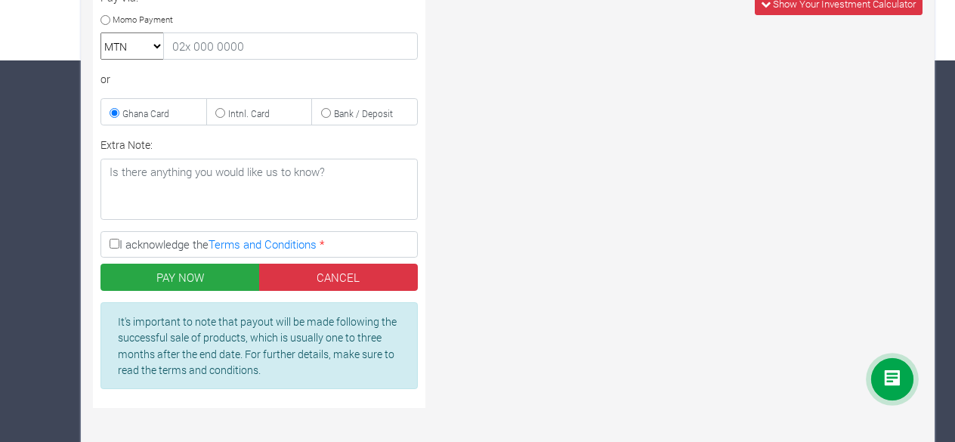
scroll to position [387, 0]
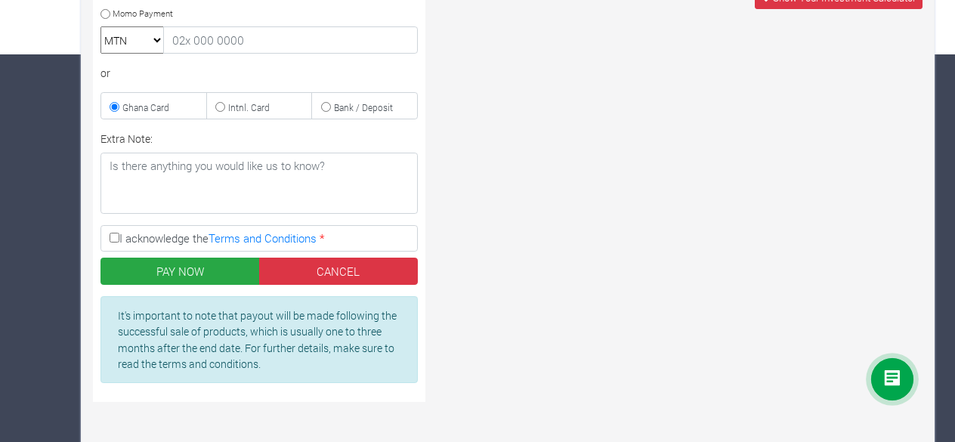
click at [113, 233] on input "I acknowledge the Terms and Conditions *" at bounding box center [114, 238] width 10 height 10
checkbox input "true"
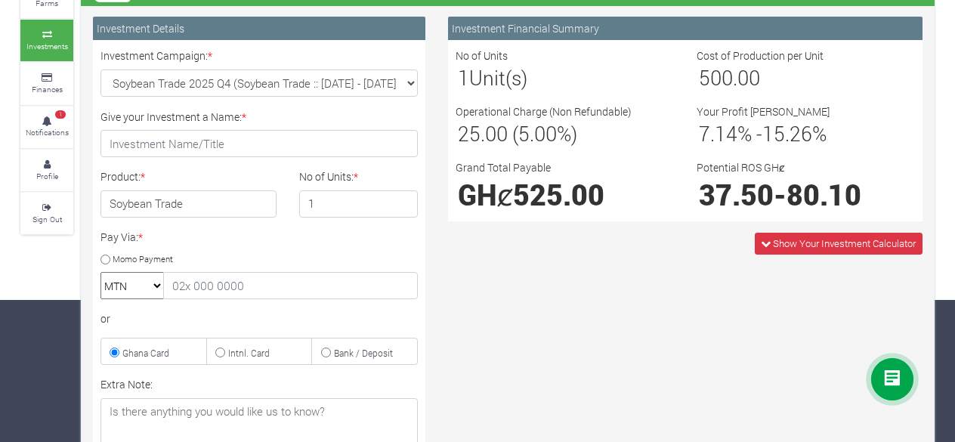
scroll to position [152, 0]
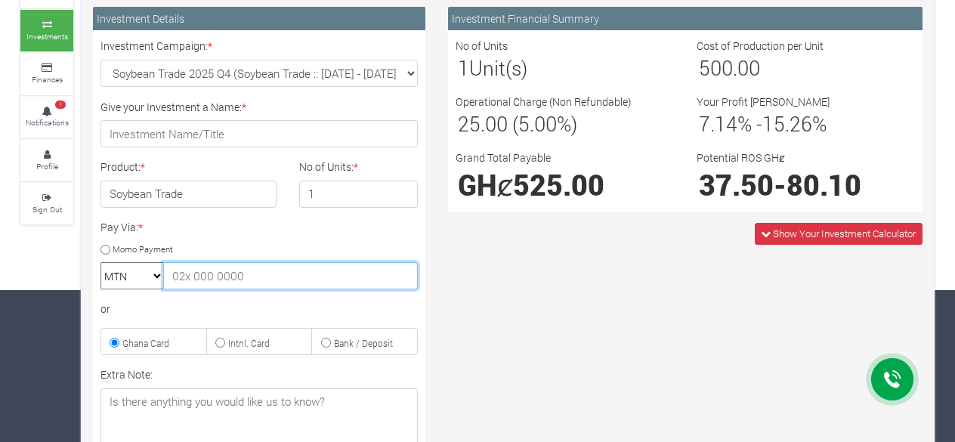
click at [285, 268] on input "text" at bounding box center [290, 275] width 254 height 27
type input "2"
type input "0241038090"
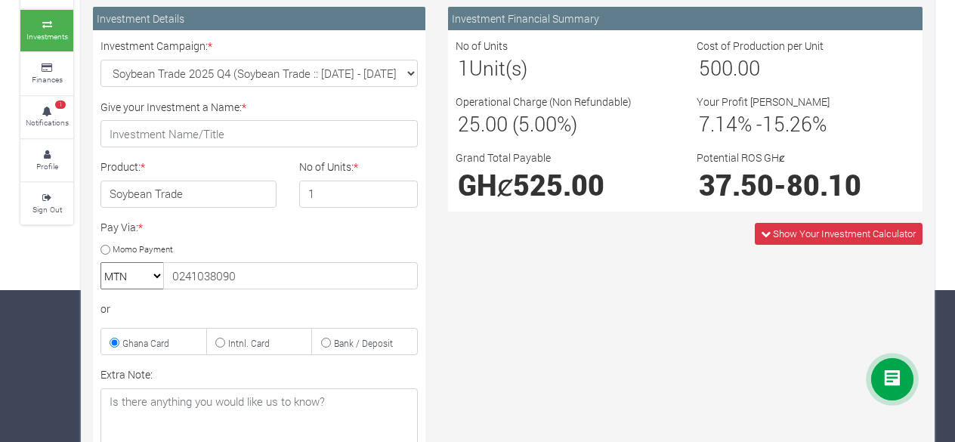
click at [104, 252] on label "Momo Payment" at bounding box center [136, 248] width 72 height 16
click at [104, 252] on input "Momo Payment" at bounding box center [105, 250] width 10 height 10
radio input "true"
click at [403, 188] on input "2" at bounding box center [358, 193] width 119 height 27
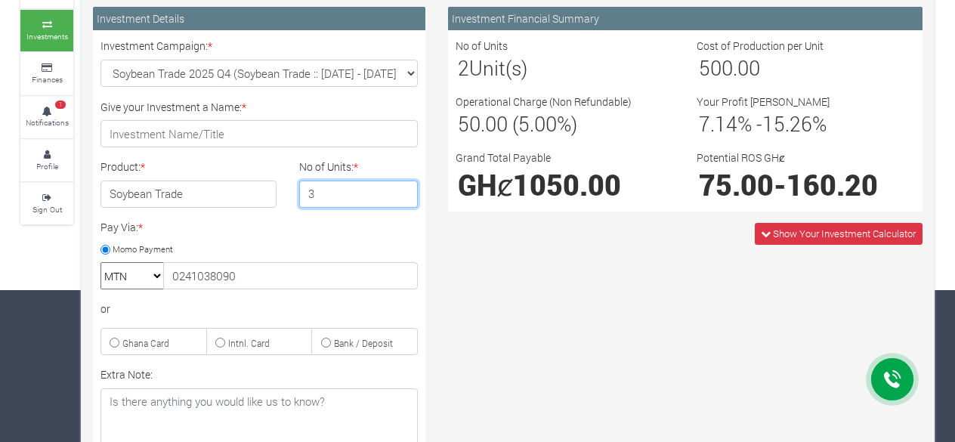
click at [403, 188] on input "3" at bounding box center [358, 193] width 119 height 27
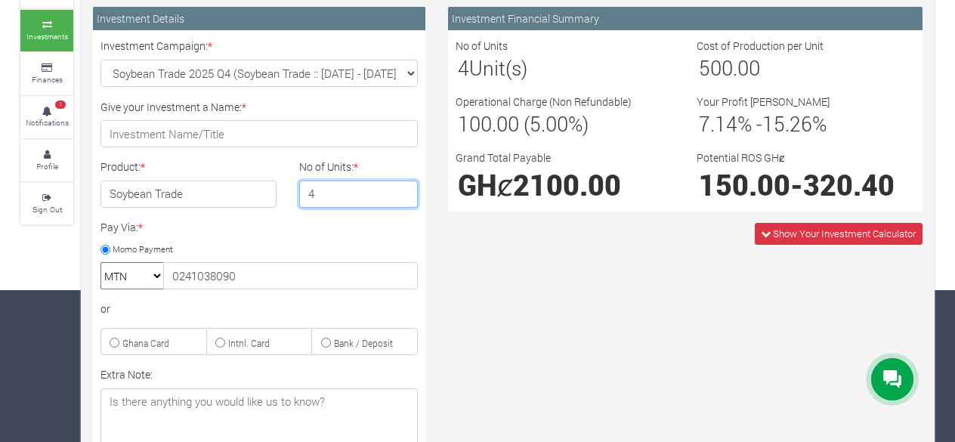
click at [403, 188] on input "4" at bounding box center [358, 193] width 119 height 27
click at [403, 188] on input "5" at bounding box center [358, 193] width 119 height 27
click at [403, 188] on input "6" at bounding box center [358, 193] width 119 height 27
click at [403, 188] on input "7" at bounding box center [358, 193] width 119 height 27
click at [403, 197] on input "6" at bounding box center [358, 193] width 119 height 27
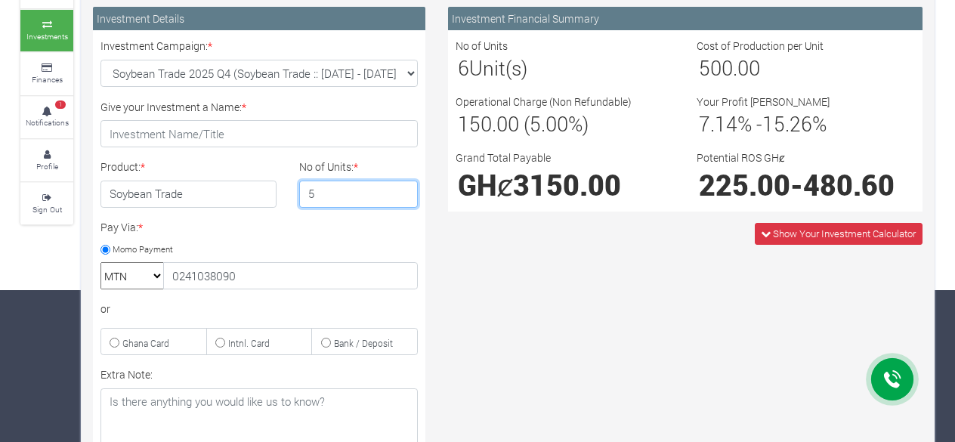
click at [403, 197] on input "5" at bounding box center [358, 193] width 119 height 27
click at [403, 197] on input "4" at bounding box center [358, 193] width 119 height 27
click at [403, 197] on input "3" at bounding box center [358, 193] width 119 height 27
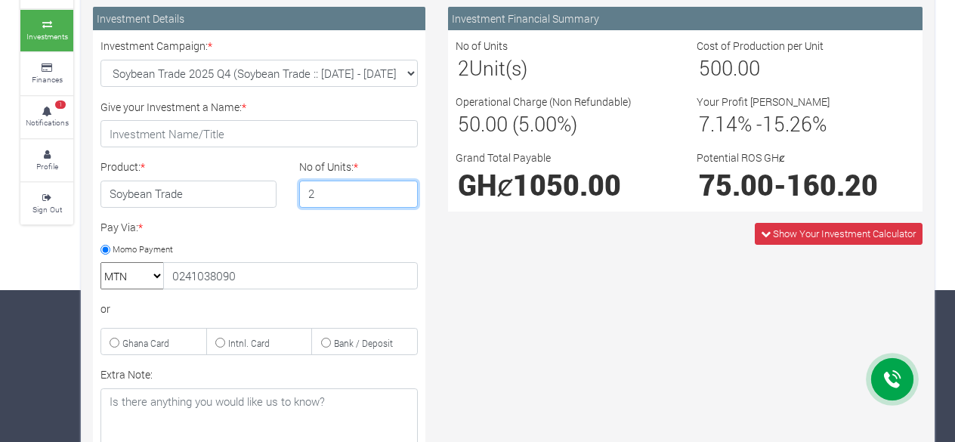
type input "2"
click at [403, 197] on input "2" at bounding box center [358, 193] width 119 height 27
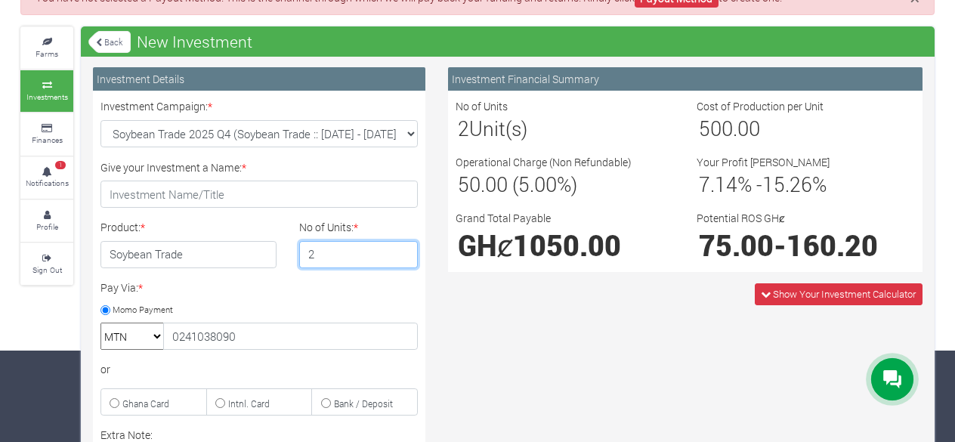
scroll to position [92, 0]
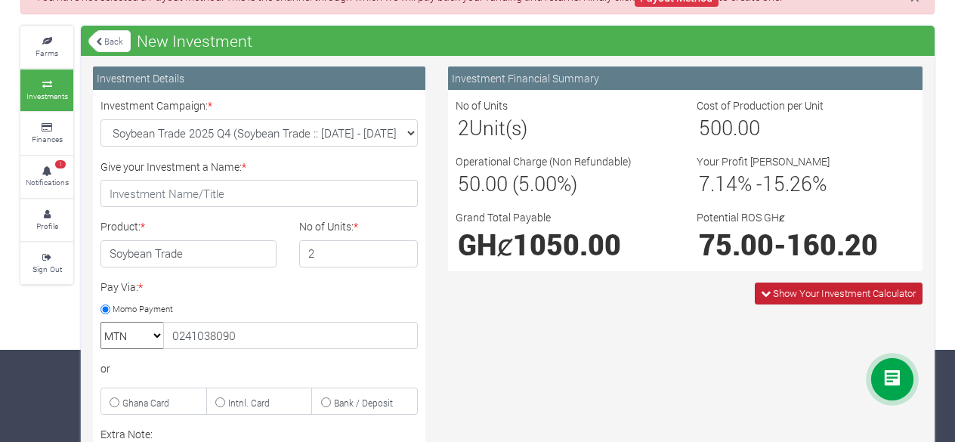
click at [813, 295] on span "Show Your Investment Calculator" at bounding box center [844, 293] width 143 height 14
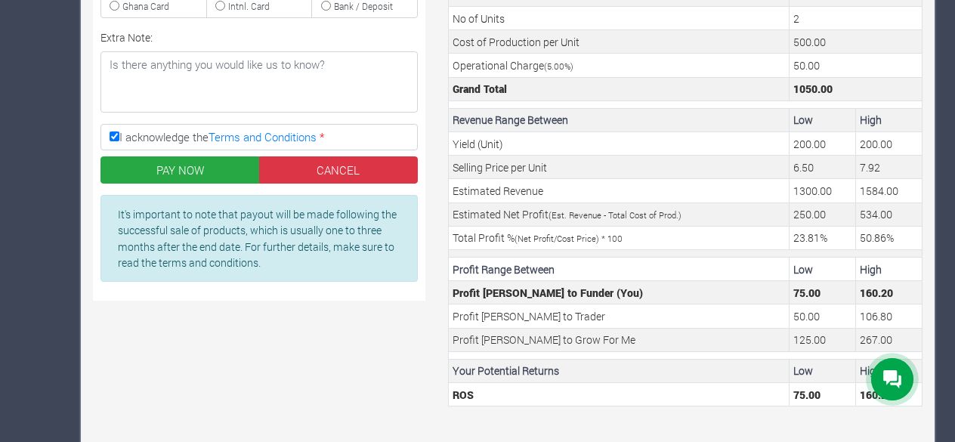
scroll to position [498, 0]
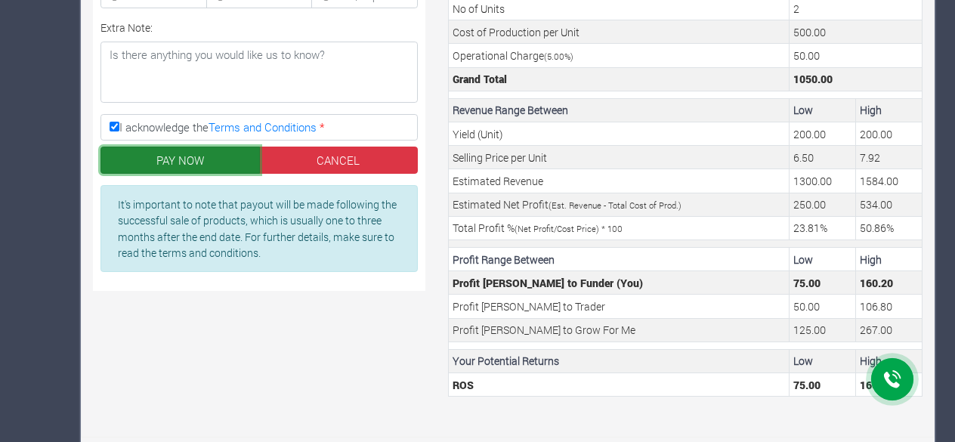
click at [204, 157] on button "PAY NOW" at bounding box center [179, 160] width 159 height 27
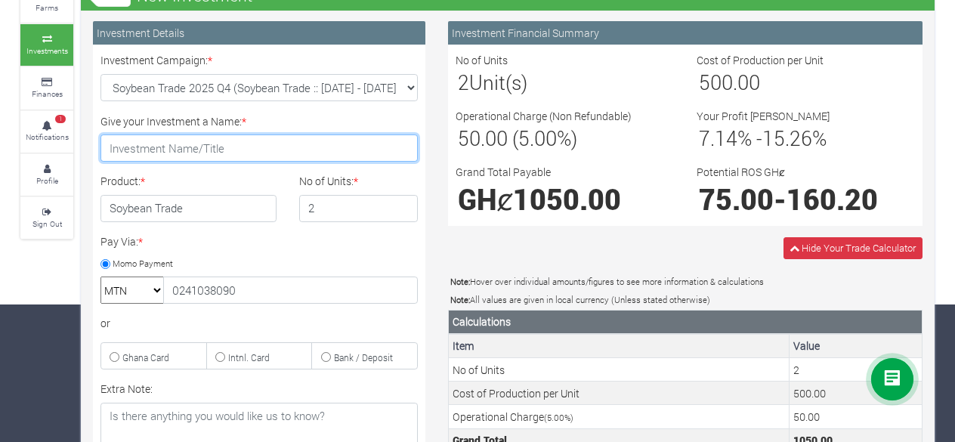
scroll to position [137, 0]
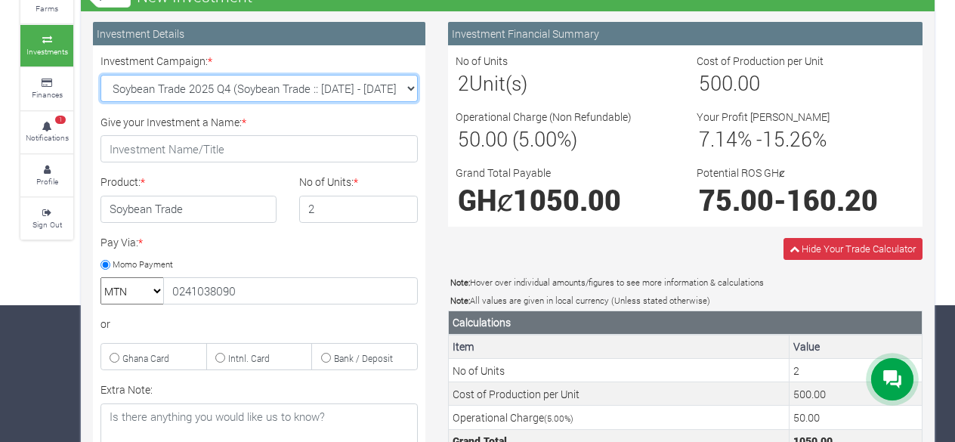
click at [187, 81] on select "Soybean Trade 2025 Q4 (Soybean Trade :: 01st Oct 2025 - 31st Mar 2026) Maize Tr…" at bounding box center [258, 88] width 317 height 27
drag, startPoint x: 187, startPoint y: 81, endPoint x: 161, endPoint y: 81, distance: 25.7
click at [161, 81] on select "Soybean Trade 2025 Q4 (Soybean Trade :: 01st Oct 2025 - 31st Mar 2026) Maize Tr…" at bounding box center [258, 88] width 317 height 27
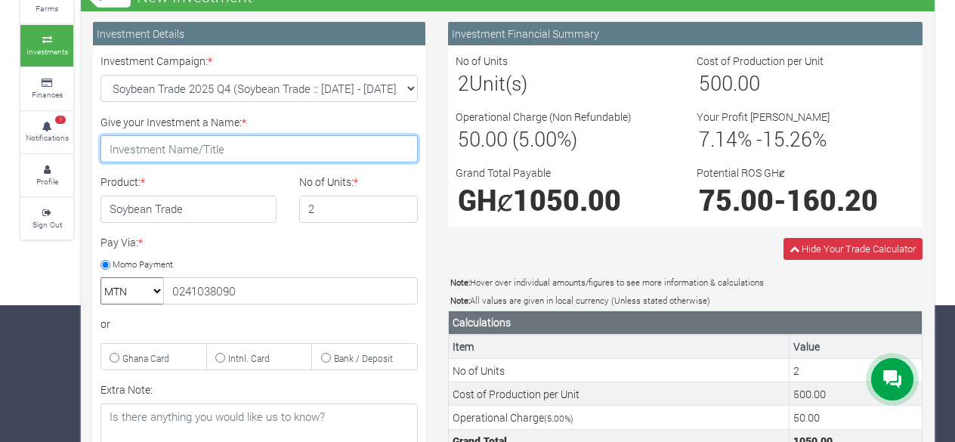
click at [237, 143] on input "Give your Investment a Name: *" at bounding box center [258, 148] width 317 height 27
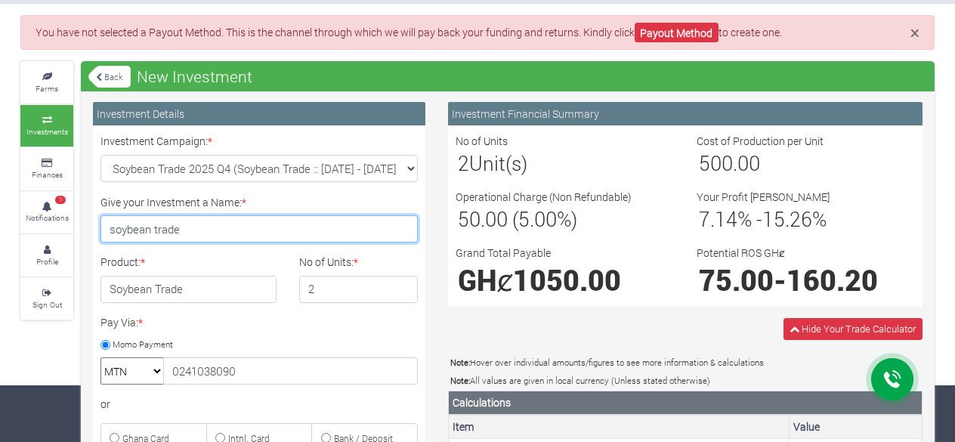
scroll to position [60, 0]
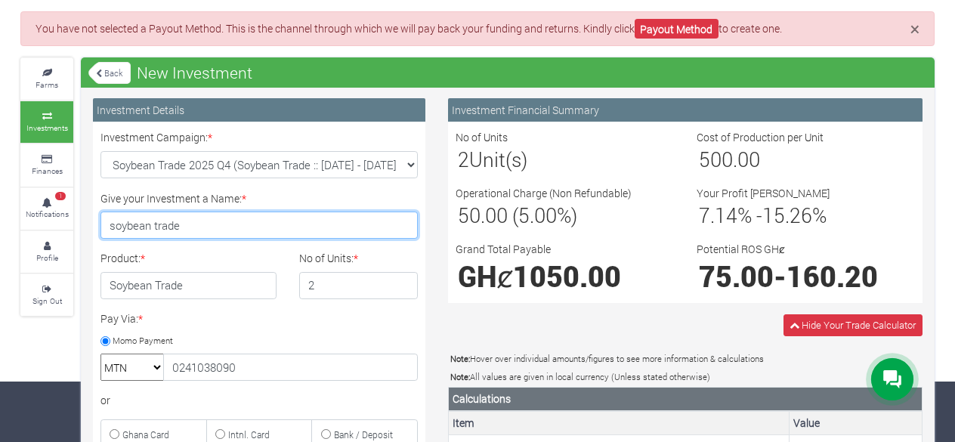
type input "soybean trade"
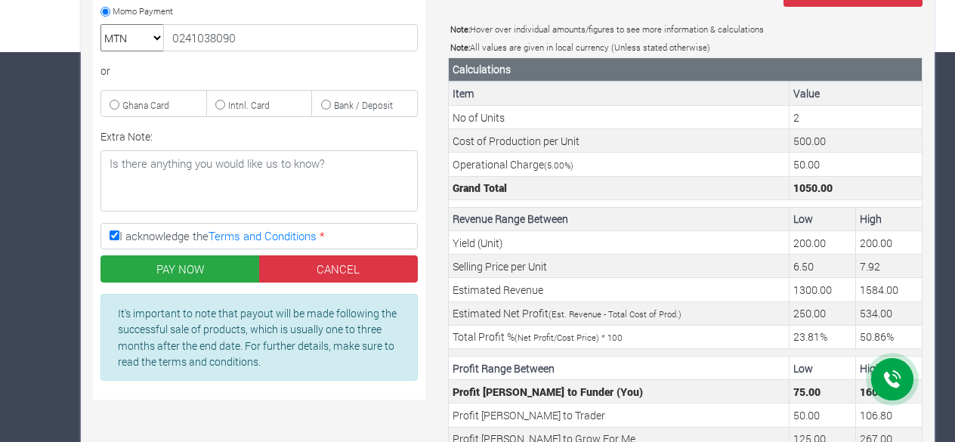
scroll to position [390, 0]
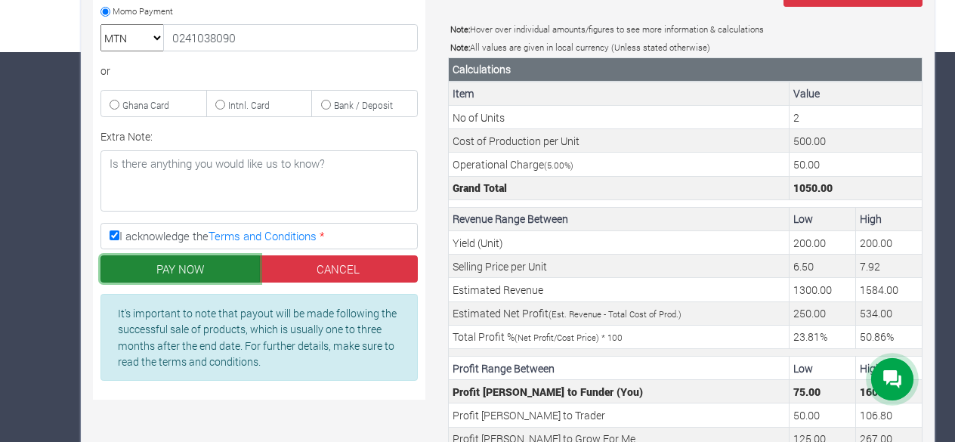
click at [230, 271] on button "PAY NOW" at bounding box center [179, 268] width 159 height 27
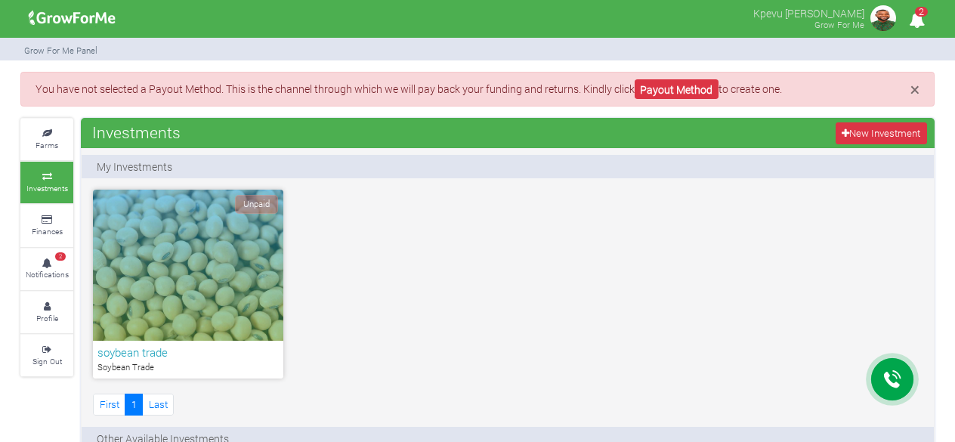
click at [248, 214] on div "Unpaid" at bounding box center [188, 265] width 190 height 151
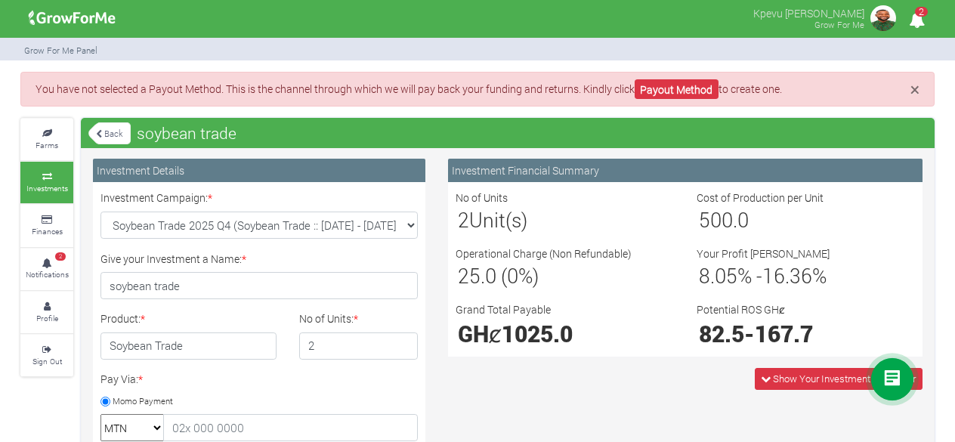
click at [923, 19] on icon "2" at bounding box center [916, 20] width 29 height 34
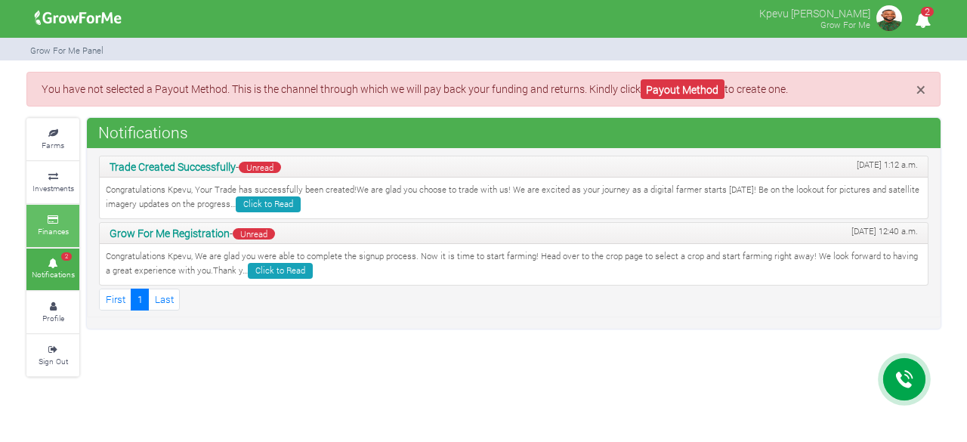
click at [49, 226] on small "Finances" at bounding box center [53, 231] width 31 height 11
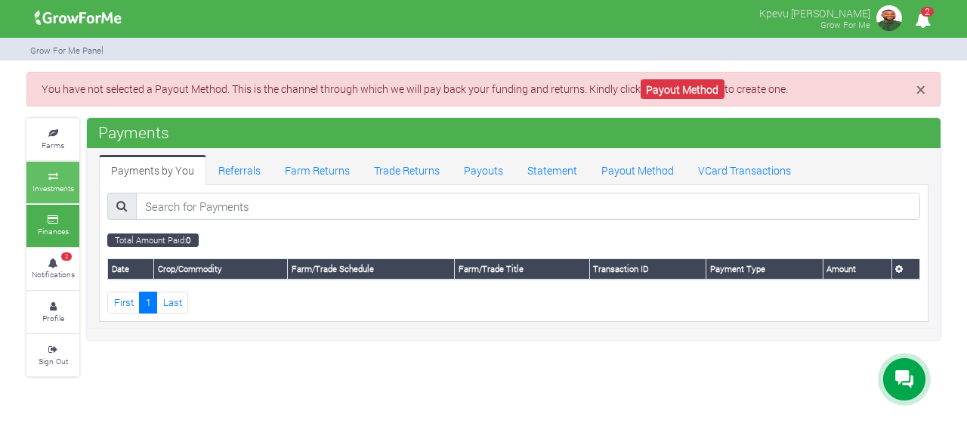
click at [66, 179] on link "Investments" at bounding box center [52, 183] width 53 height 42
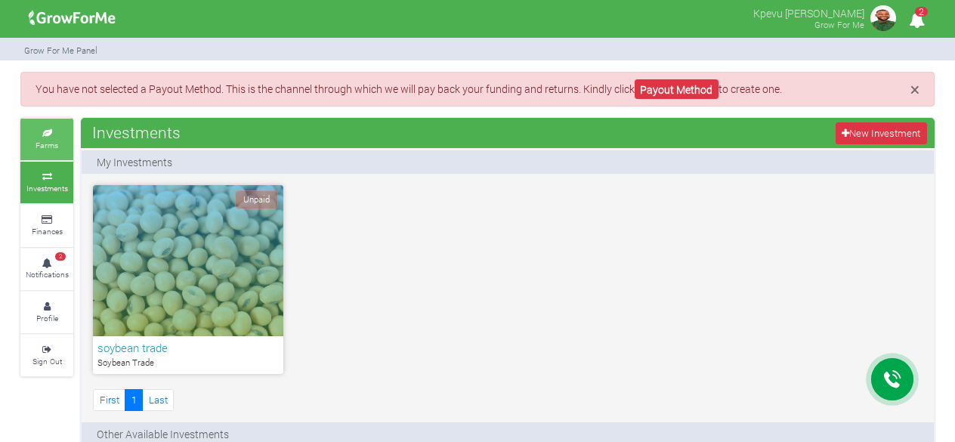
click at [45, 152] on link "Farms" at bounding box center [46, 140] width 53 height 42
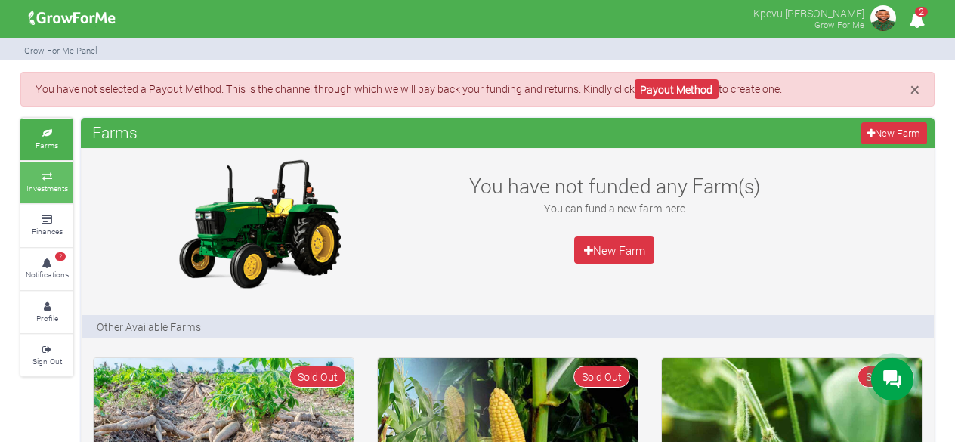
click at [58, 168] on link "Investments" at bounding box center [46, 183] width 53 height 42
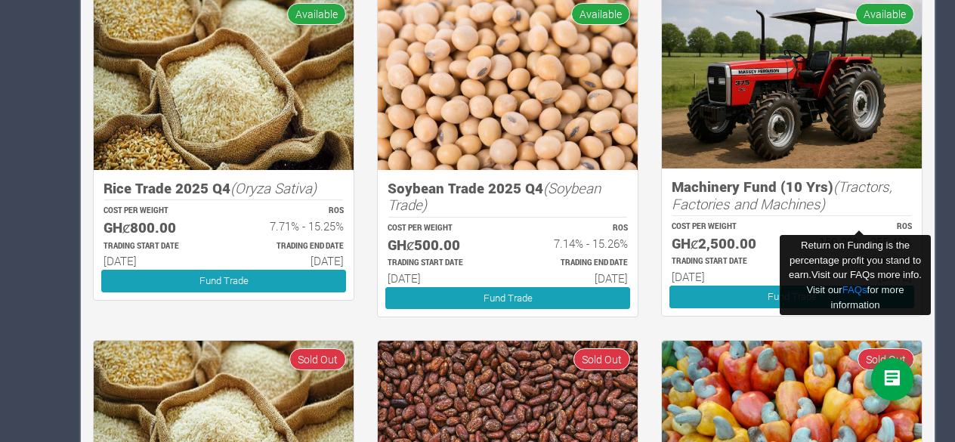
scroll to position [816, 0]
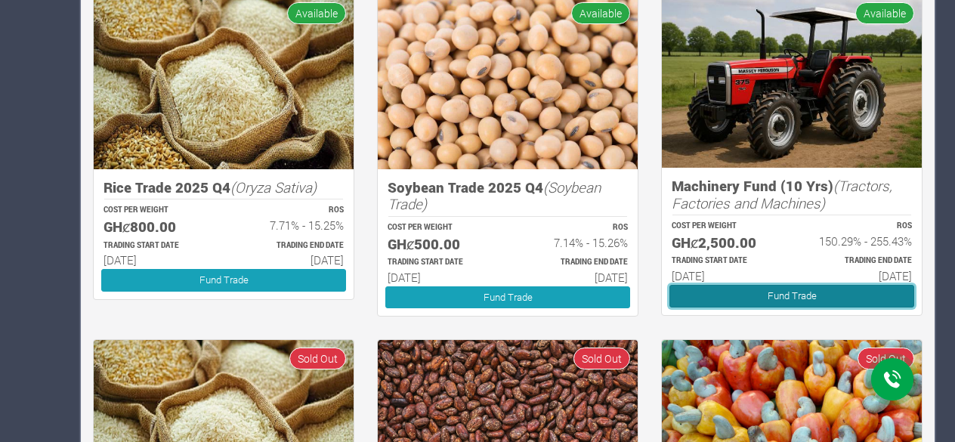
click at [763, 288] on link "Fund Trade" at bounding box center [791, 296] width 245 height 22
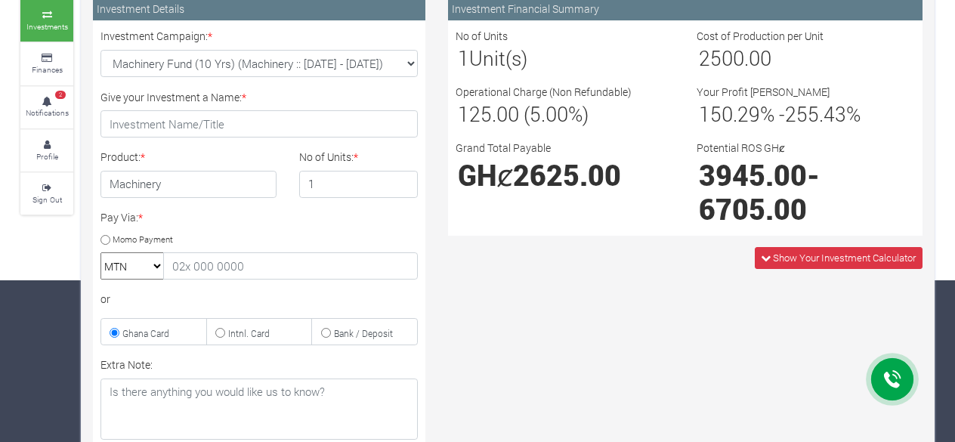
scroll to position [162, 0]
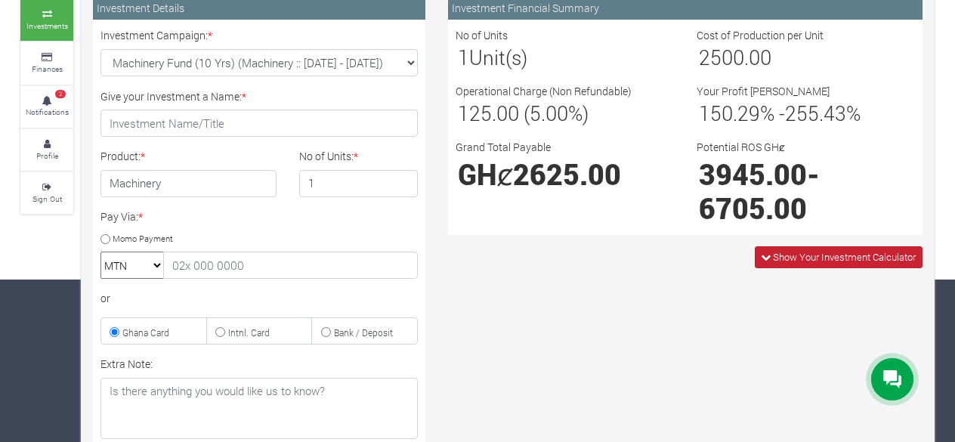
click at [802, 252] on span "Show Your Investment Calculator" at bounding box center [844, 257] width 143 height 14
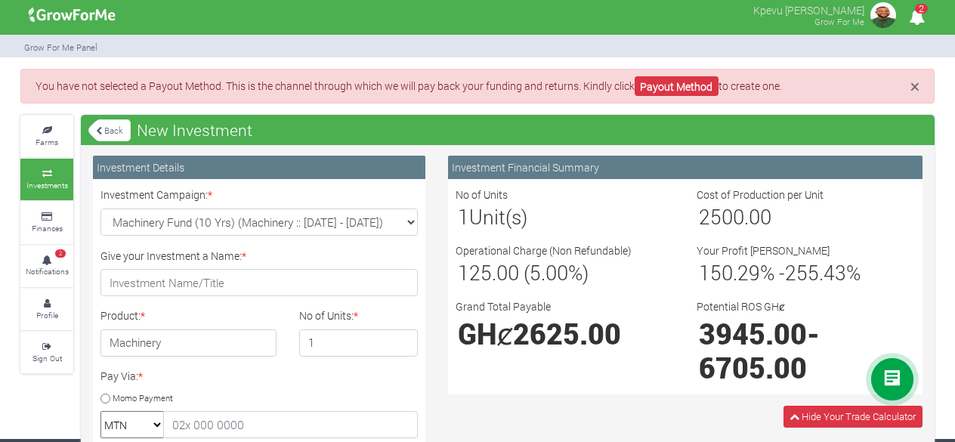
scroll to position [5, 0]
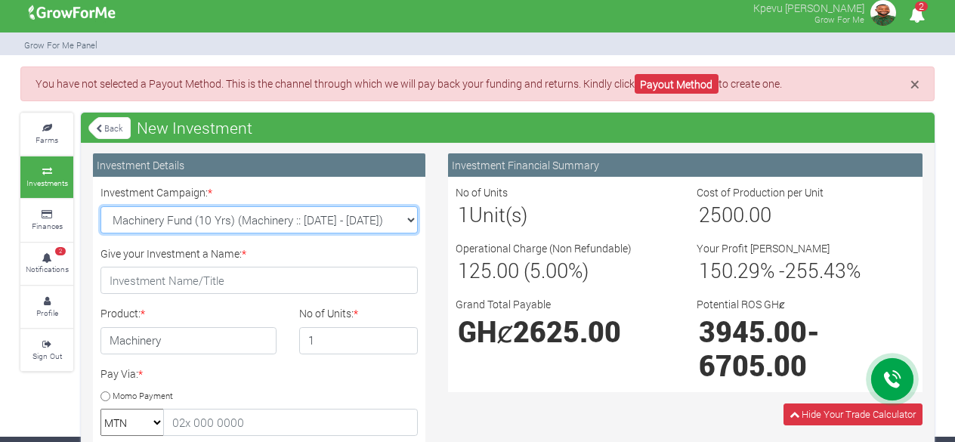
click at [409, 224] on select "Machinery Fund (10 Yrs) (Machinery :: 01st Jun 2025 - 01st Jun 2035) Maize Trad…" at bounding box center [258, 219] width 317 height 27
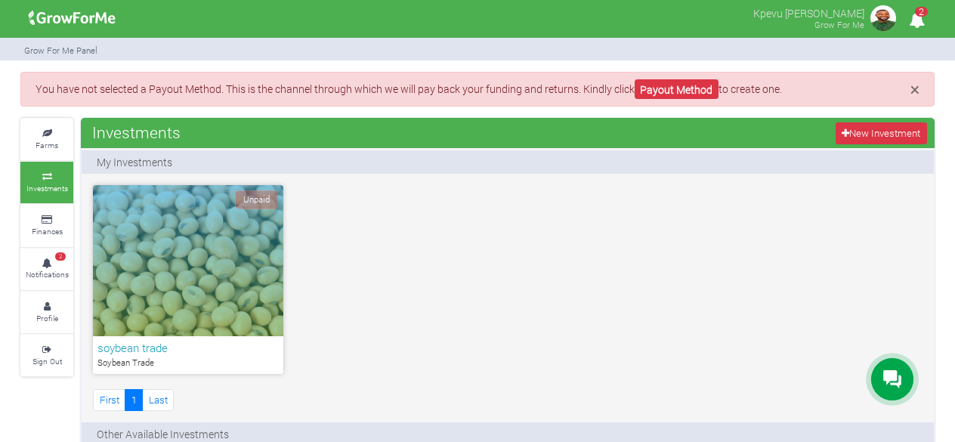
click at [168, 250] on div "Unpaid" at bounding box center [188, 260] width 190 height 151
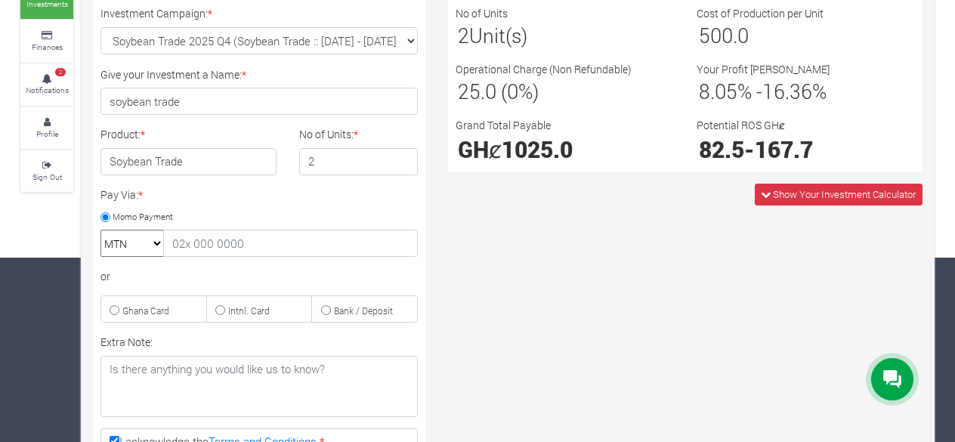
click at [821, 190] on span "Show Your Investment Calculator" at bounding box center [844, 194] width 143 height 14
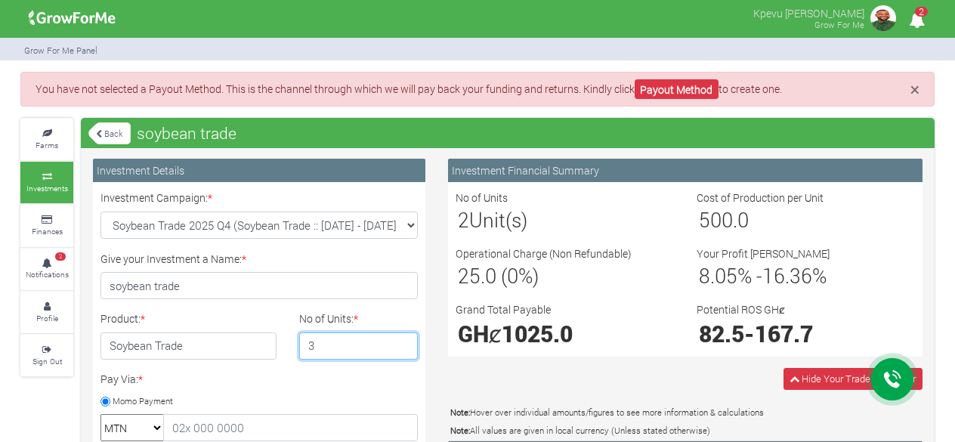
click at [403, 339] on input "3" at bounding box center [358, 345] width 119 height 27
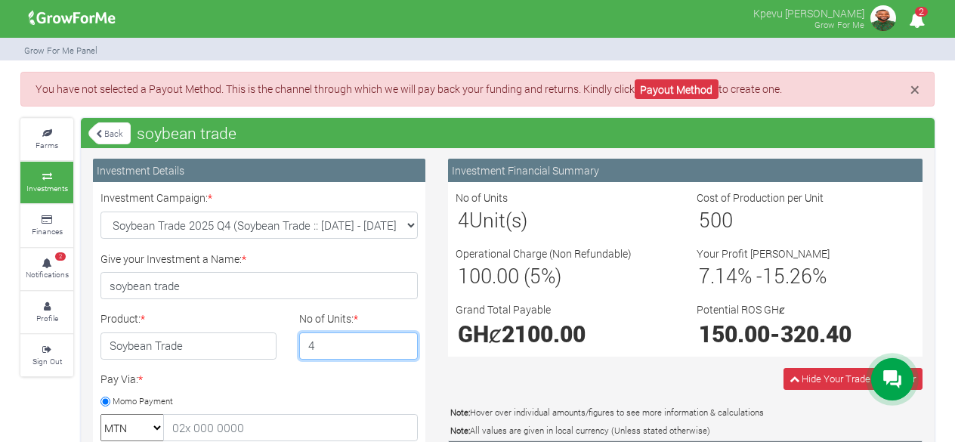
click at [403, 339] on input "4" at bounding box center [358, 345] width 119 height 27
click at [403, 339] on input "5" at bounding box center [358, 345] width 119 height 27
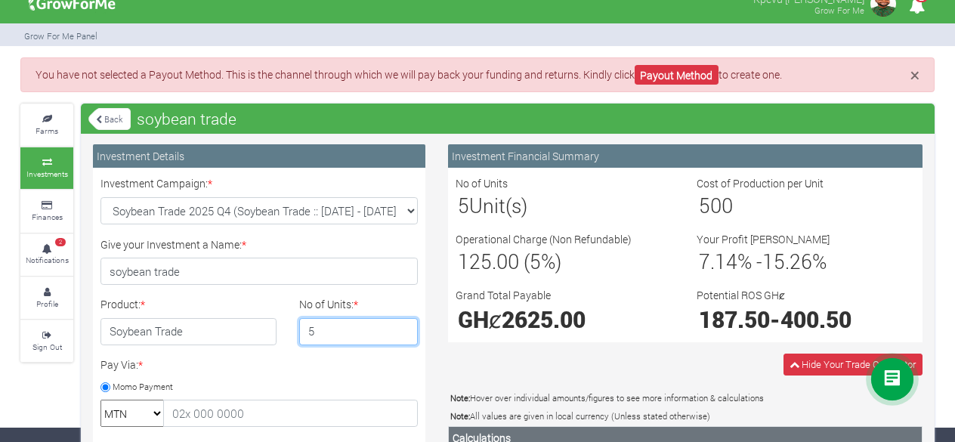
scroll to position [15, 0]
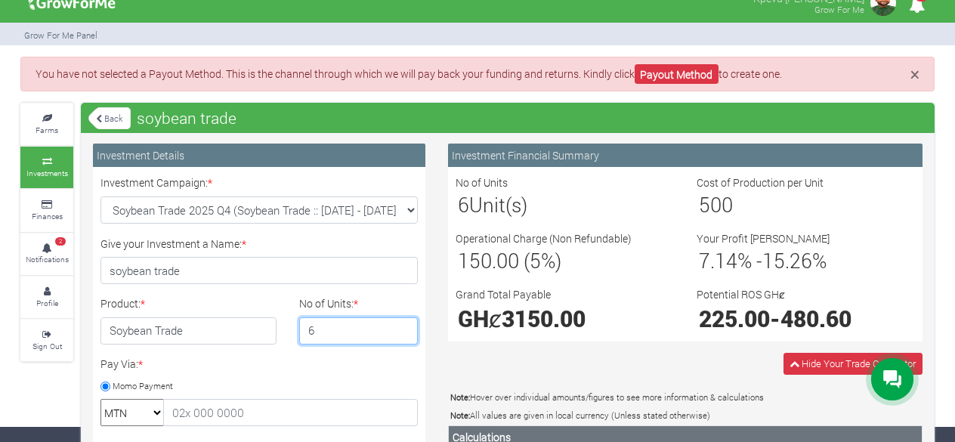
type input "6"
click at [403, 325] on input "6" at bounding box center [358, 330] width 119 height 27
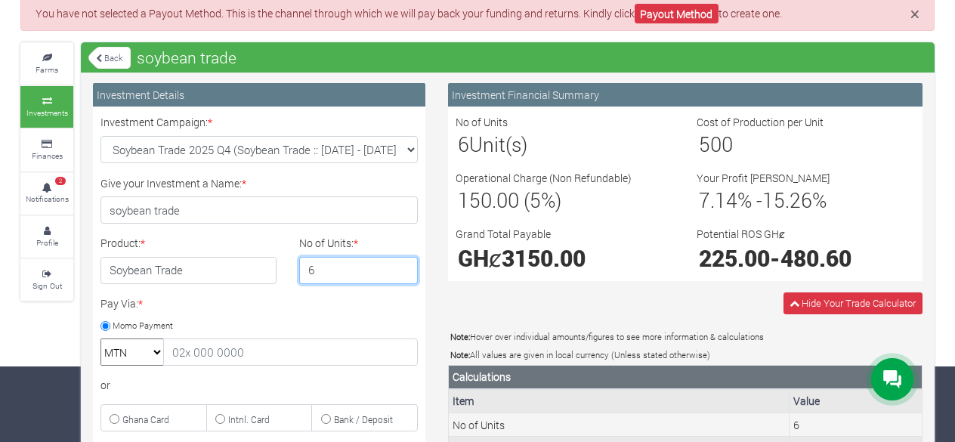
scroll to position [76, 0]
click at [718, 217] on div "No of Units 6 Unit(s) Cost of Production per Unit 500 Operational Charge (Non R…" at bounding box center [685, 193] width 482 height 159
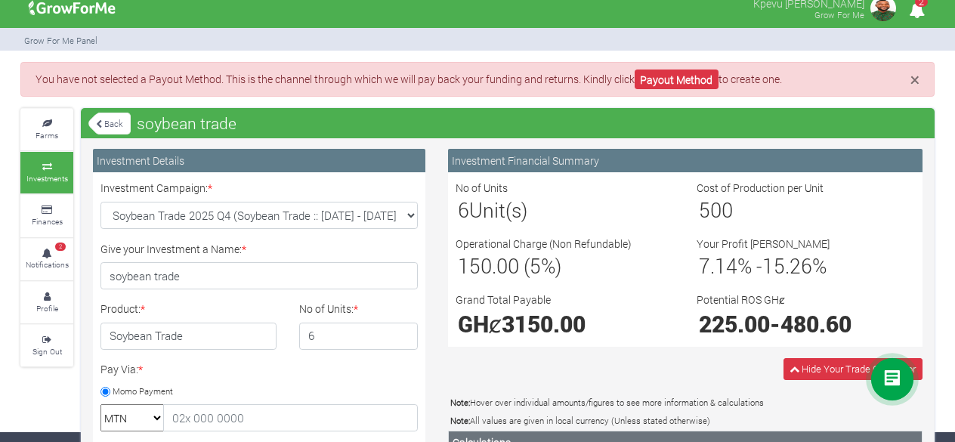
scroll to position [0, 0]
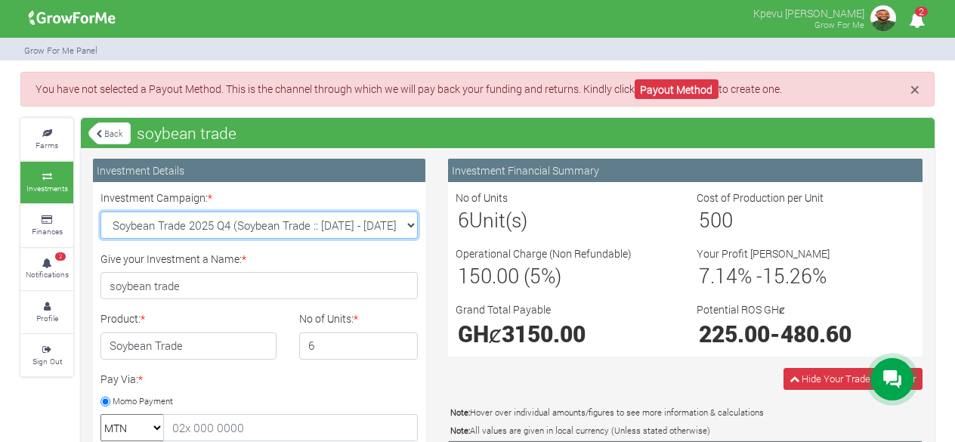
click at [411, 224] on select "Soybean Trade 2025 Q4 (Soybean Trade :: 01st Oct 2025 - 31st Mar 2026) Maize Tr…" at bounding box center [258, 224] width 317 height 27
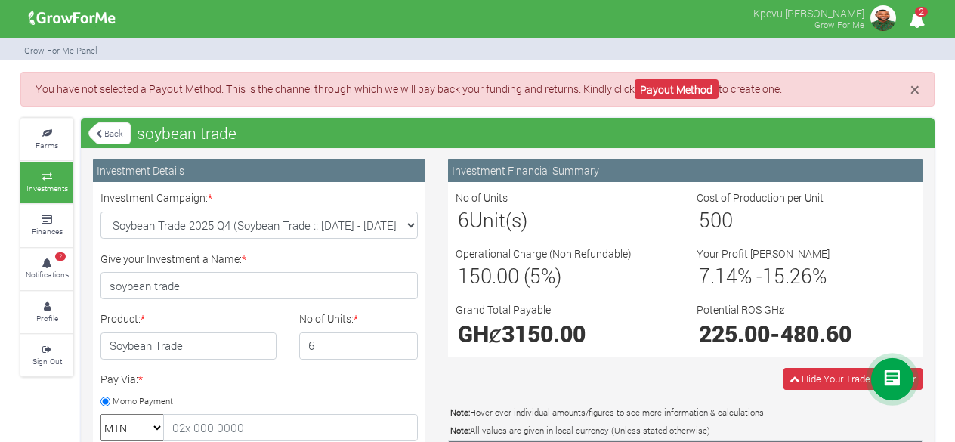
click at [915, 19] on icon "2" at bounding box center [916, 20] width 29 height 34
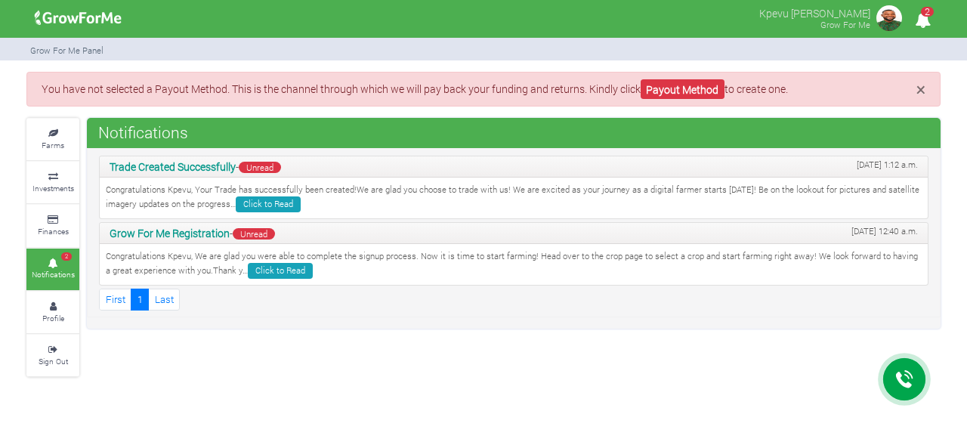
click at [281, 169] on span "Unread" at bounding box center [260, 167] width 42 height 11
click at [270, 168] on span "Unread" at bounding box center [260, 167] width 42 height 11
click at [296, 270] on link "Click to Read" at bounding box center [280, 271] width 65 height 16
